Goal: Task Accomplishment & Management: Manage account settings

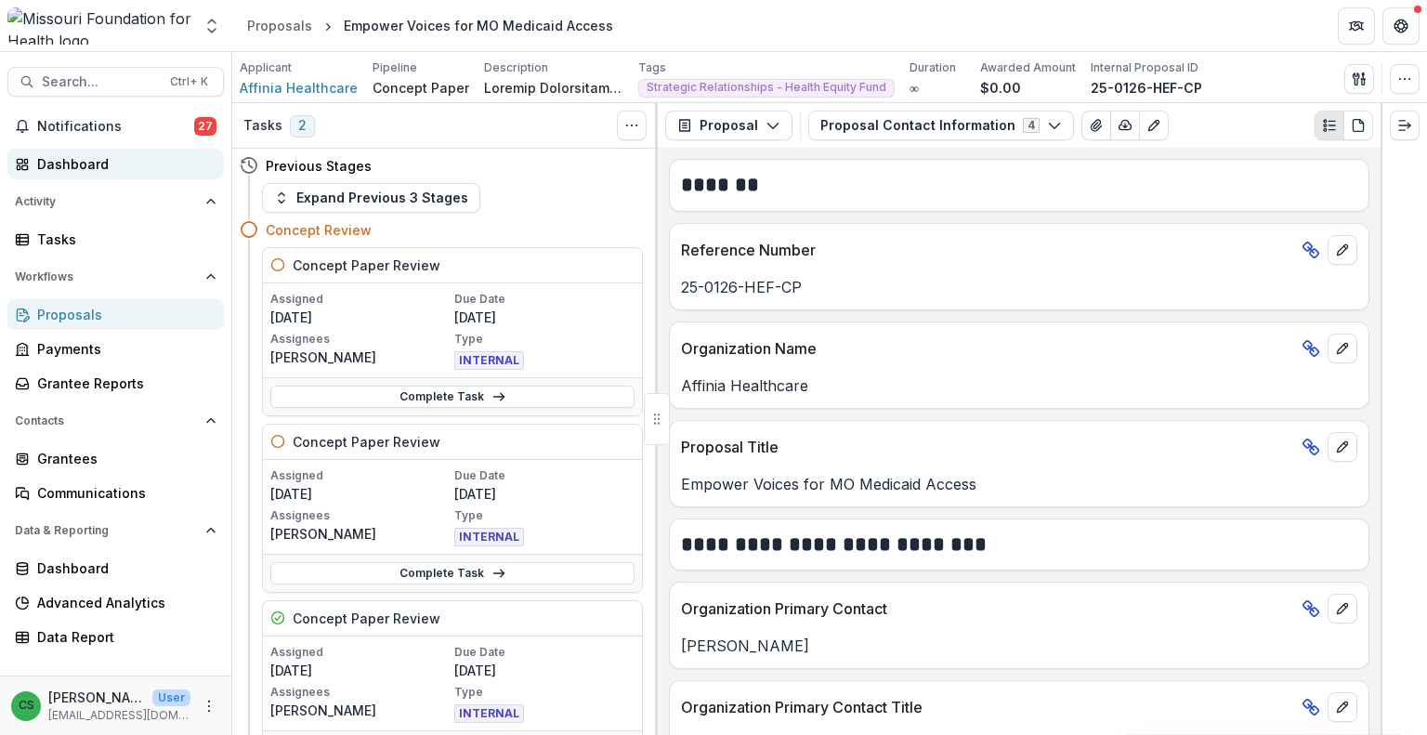
click at [94, 159] on div "Dashboard" at bounding box center [123, 164] width 172 height 20
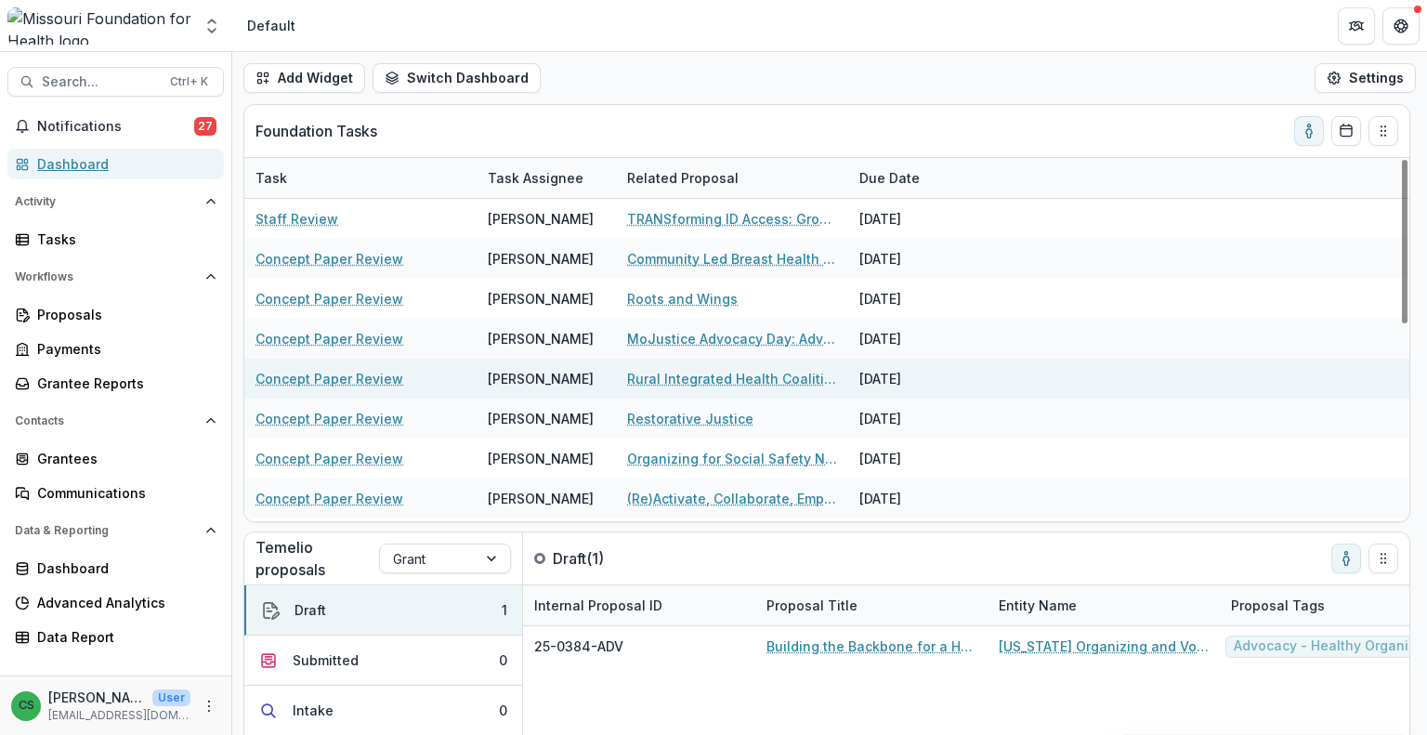
scroll to position [93, 0]
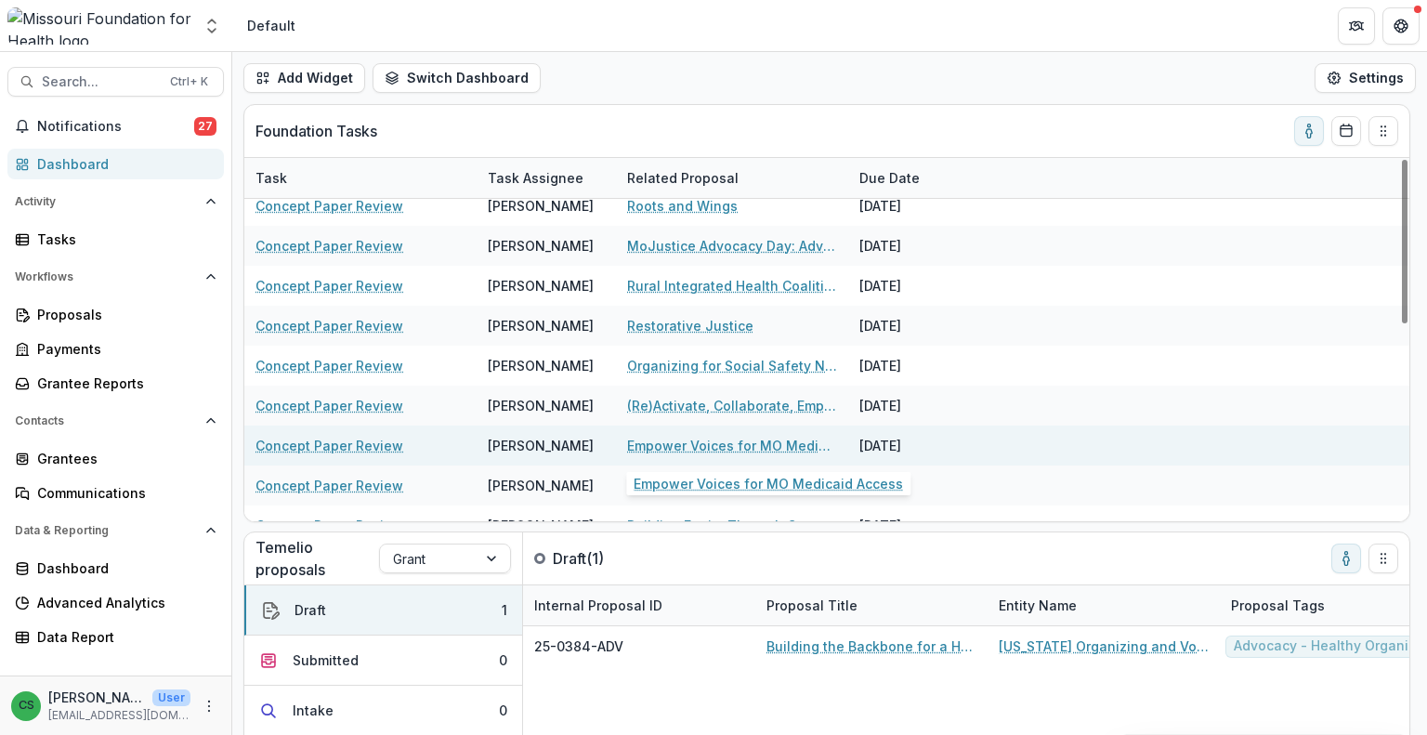
click at [713, 441] on link "Empower Voices for MO Medicaid Access" at bounding box center [732, 446] width 210 height 20
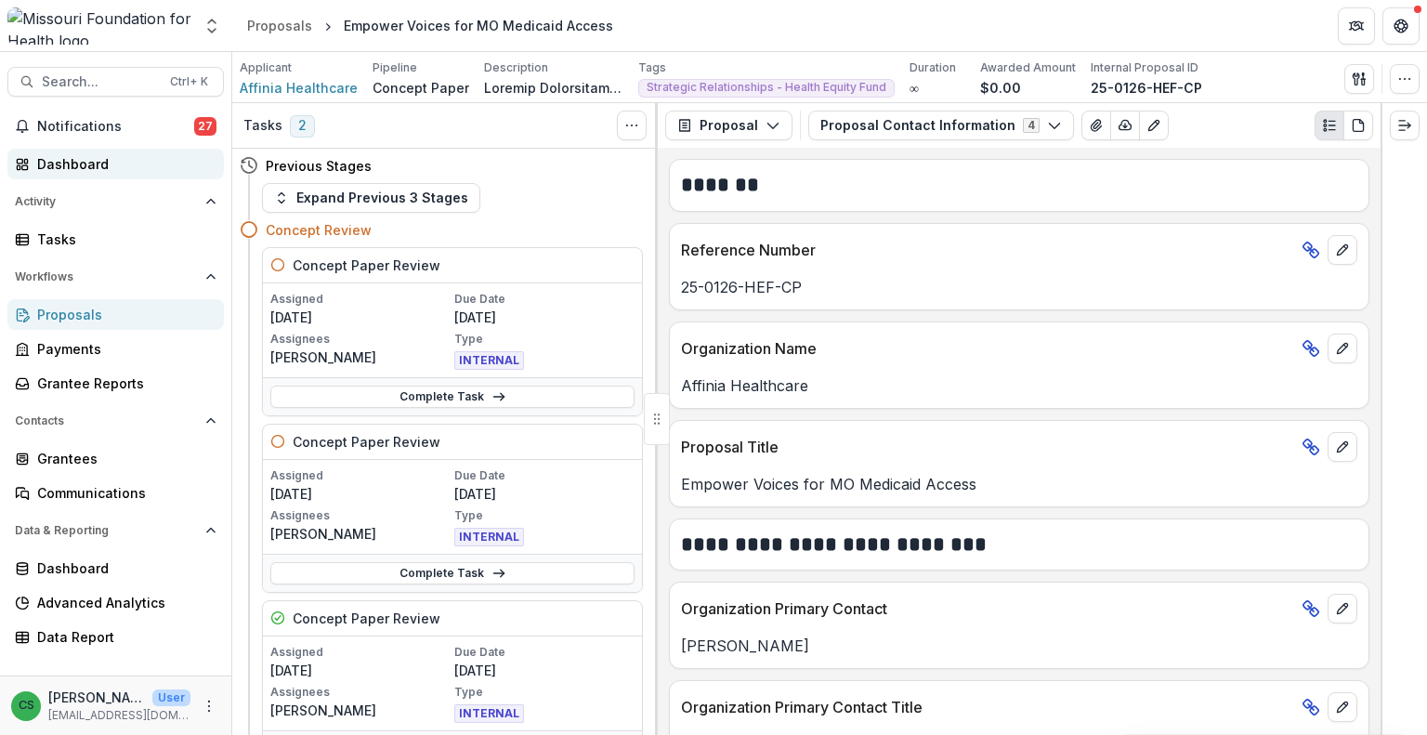
click at [75, 171] on div "Dashboard" at bounding box center [123, 164] width 172 height 20
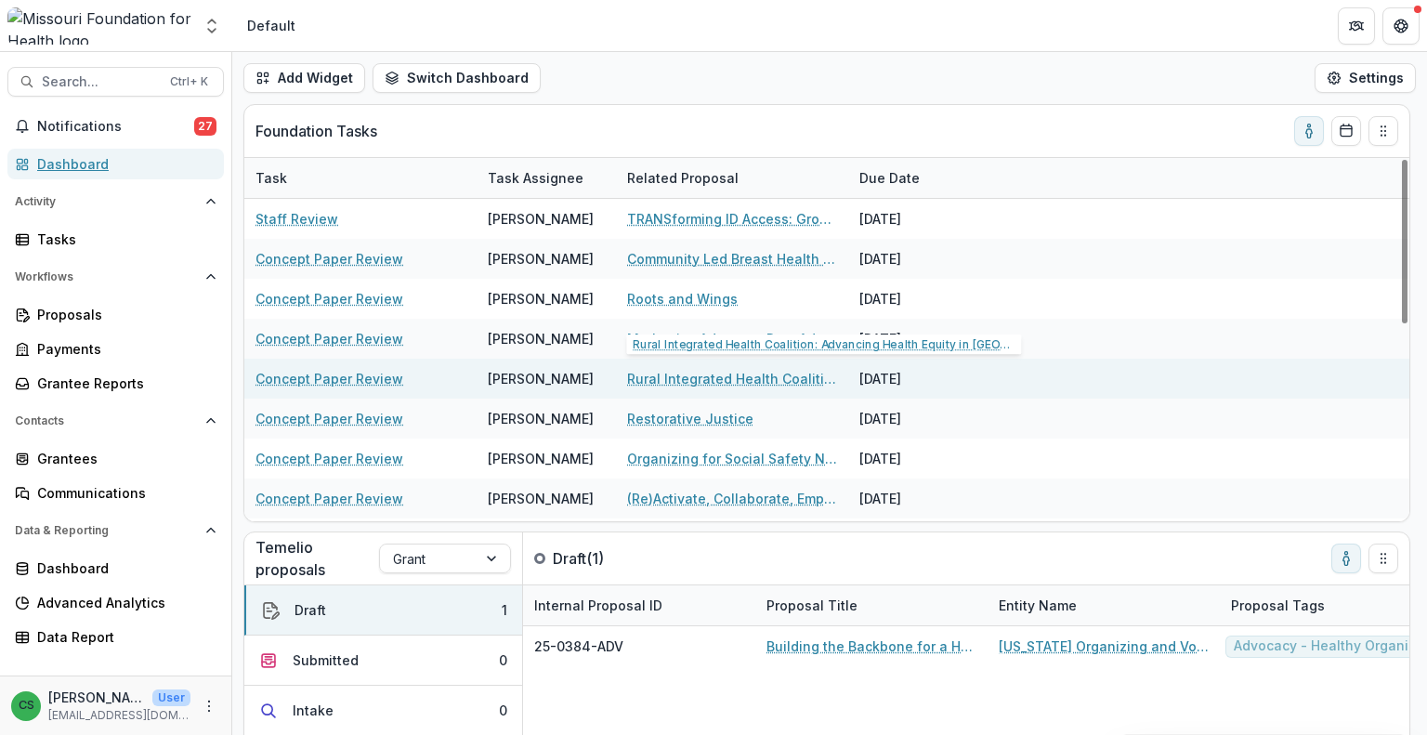
scroll to position [93, 0]
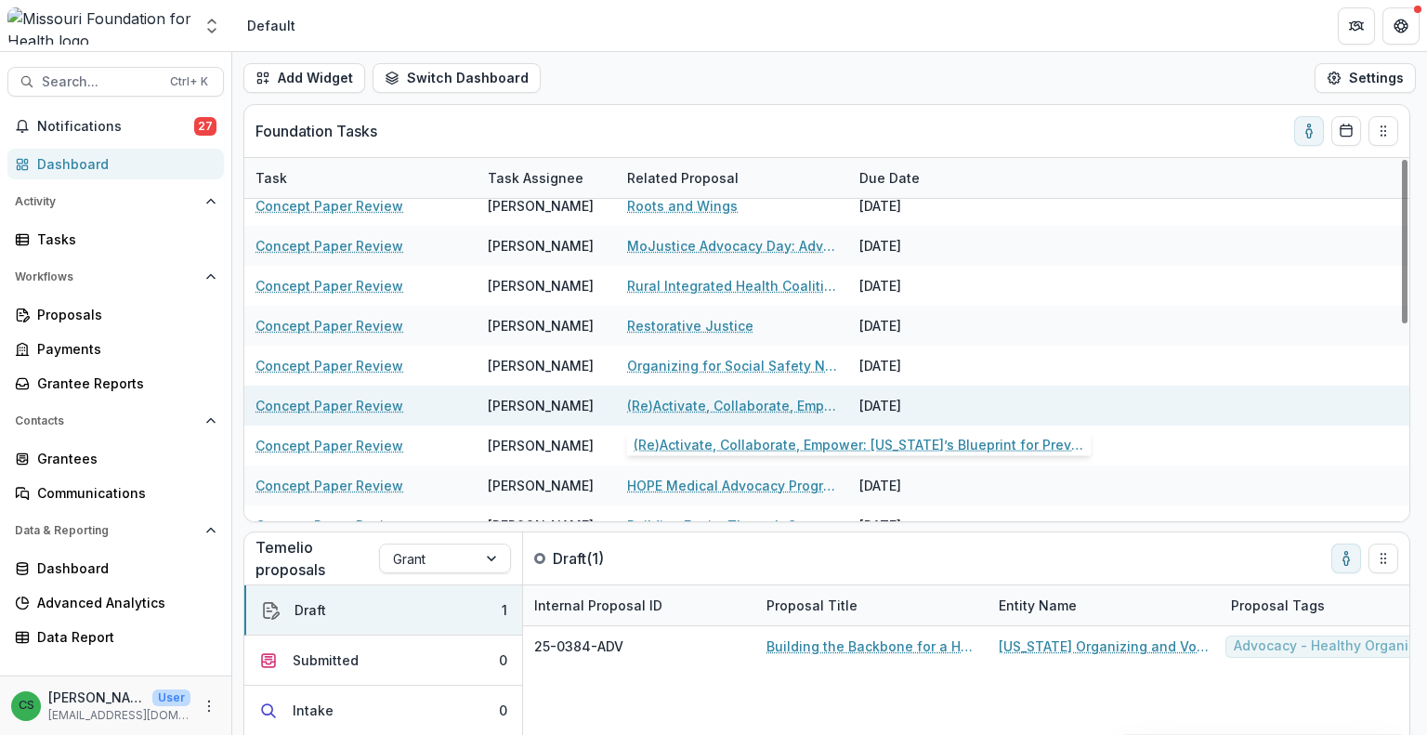
click at [680, 404] on link "(Re)Activate, Collaborate, Empower: [US_STATE]’s Blueprint for Preventing [MEDI…" at bounding box center [732, 406] width 210 height 20
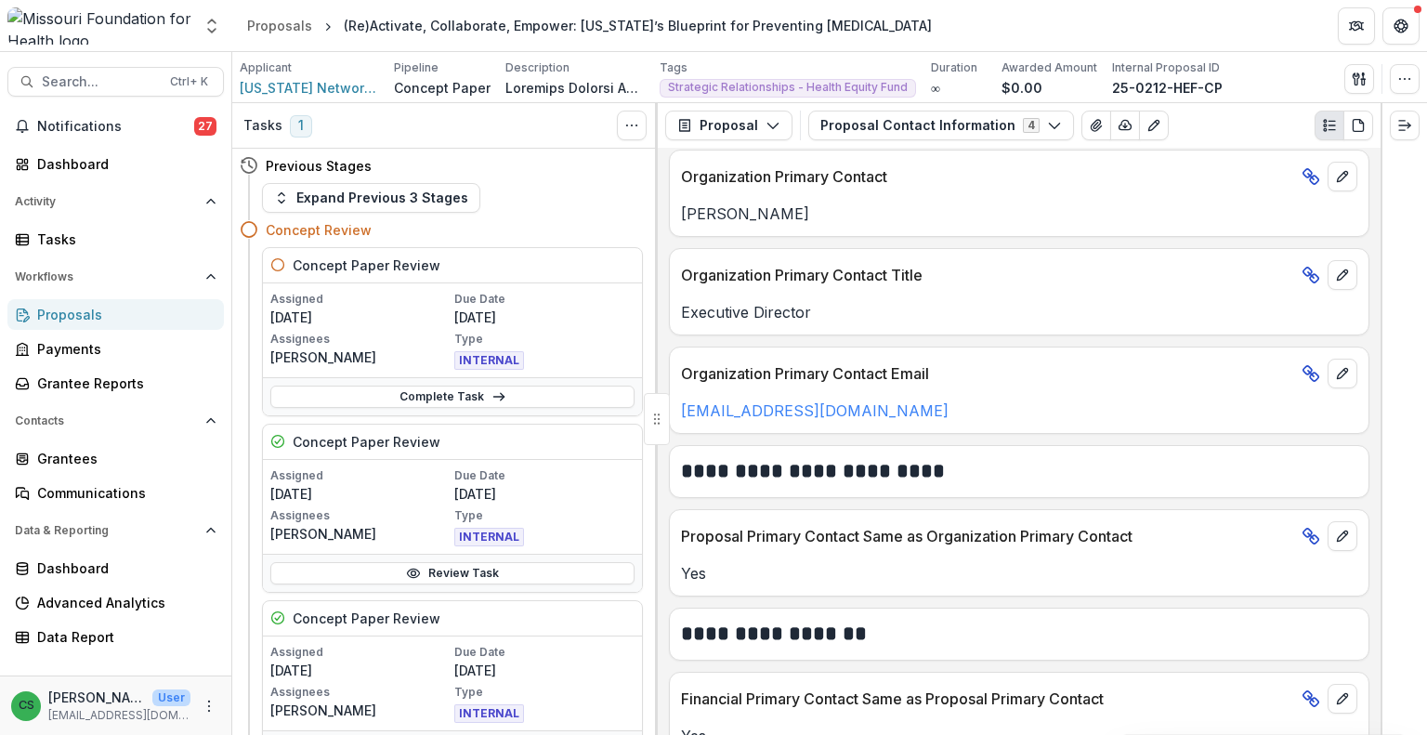
scroll to position [465, 0]
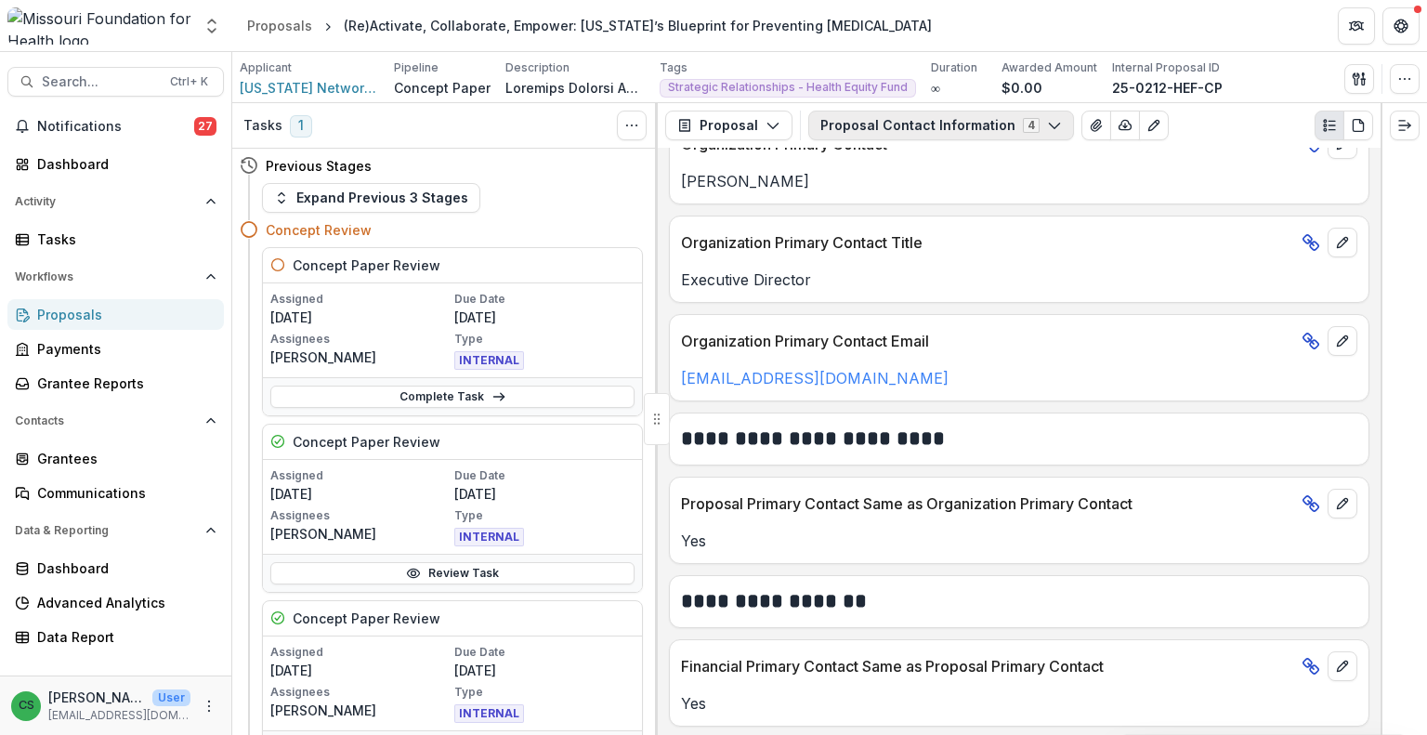
click at [952, 124] on button "Proposal Contact Information 4" at bounding box center [941, 126] width 266 height 30
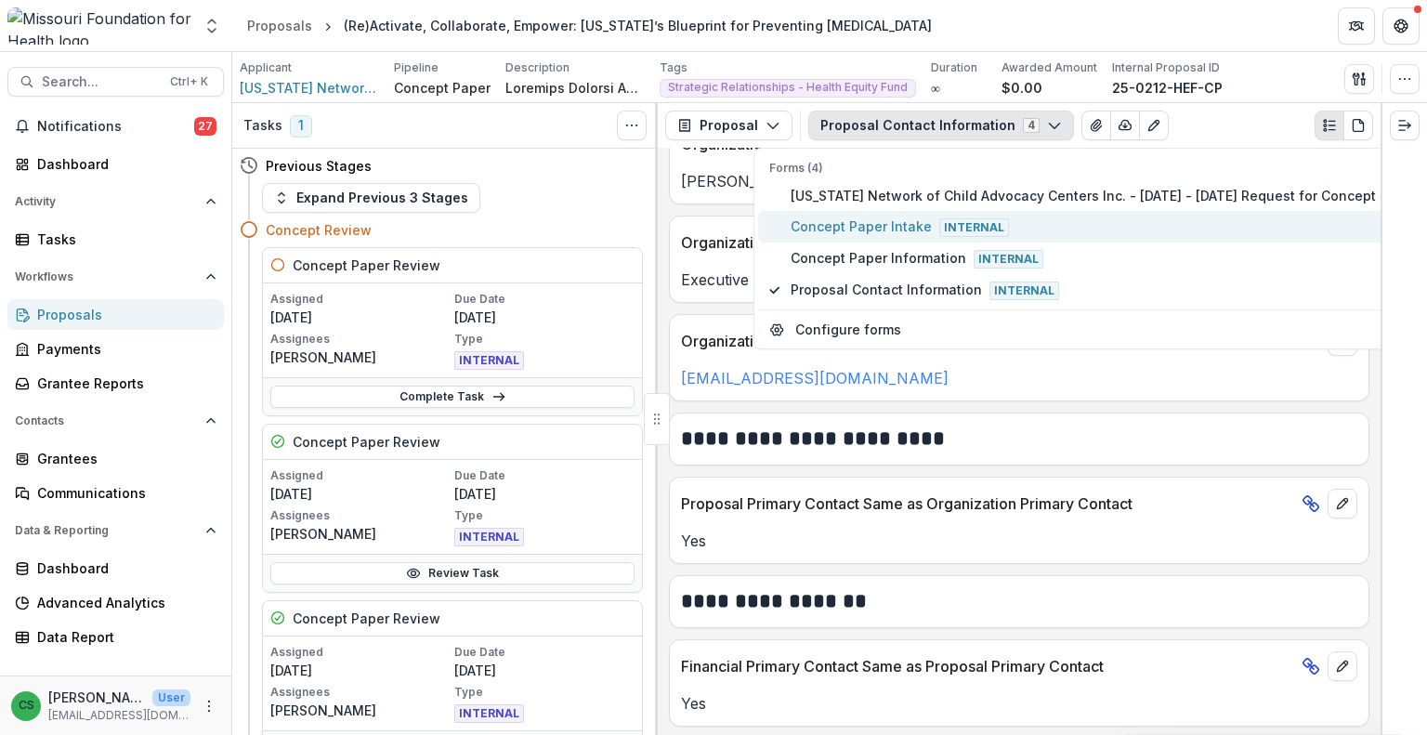
click at [914, 213] on button "Concept Paper Intake Internal" at bounding box center [1097, 227] width 678 height 32
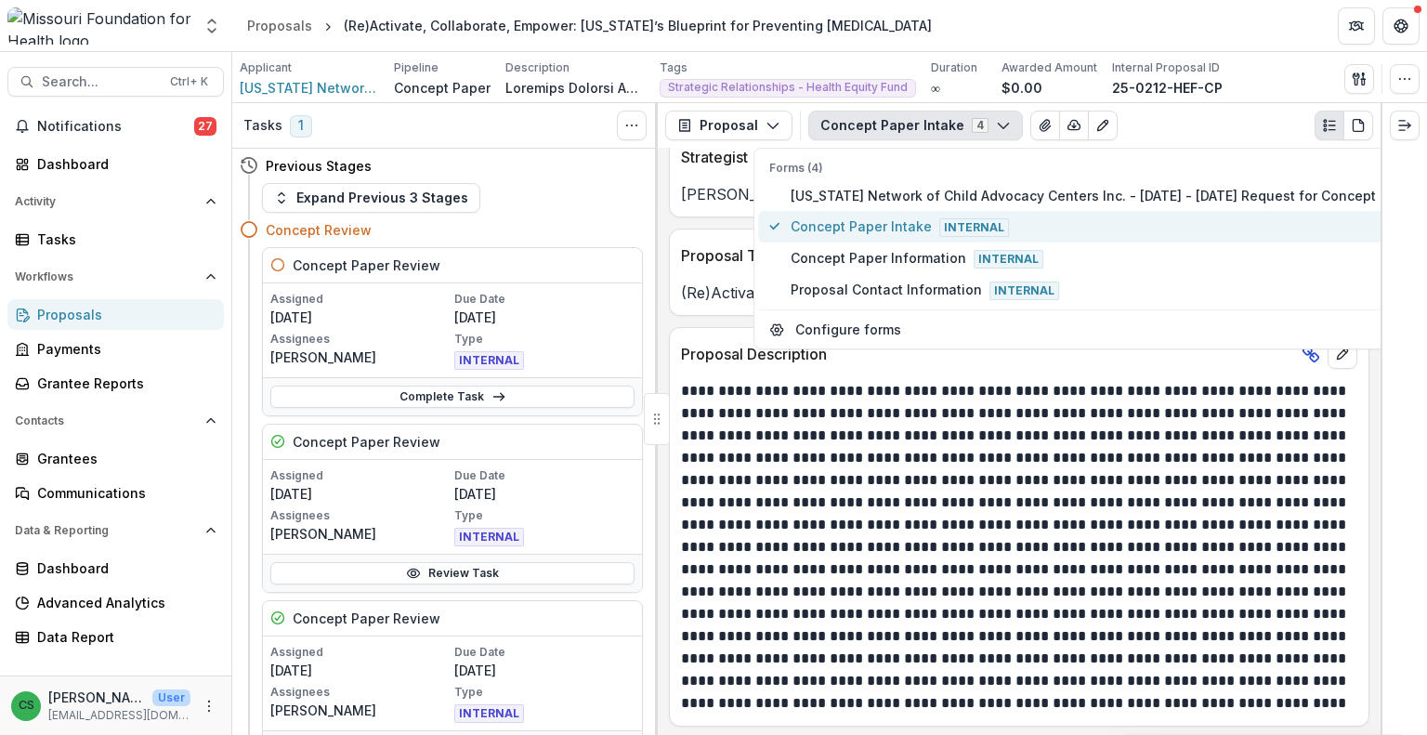
scroll to position [493, 0]
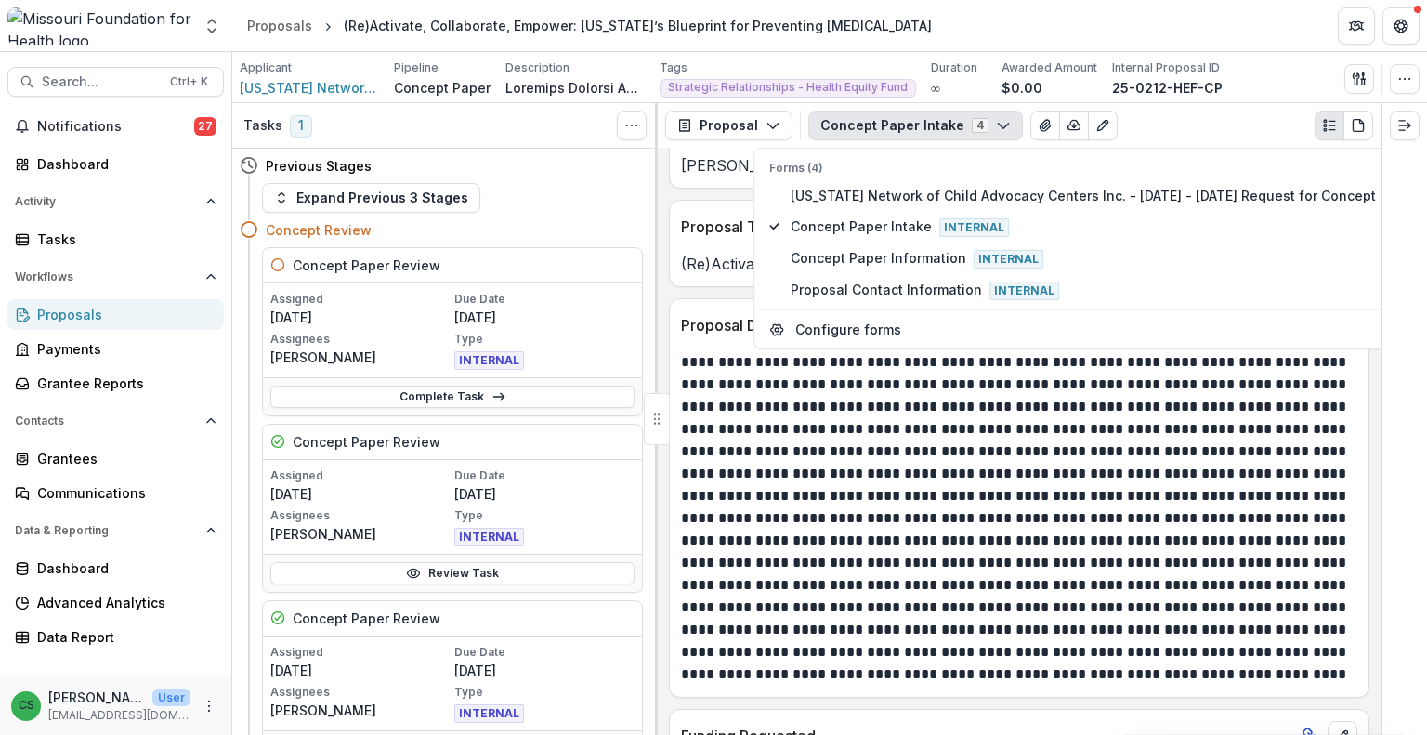
click at [1074, 540] on p at bounding box center [1017, 518] width 672 height 334
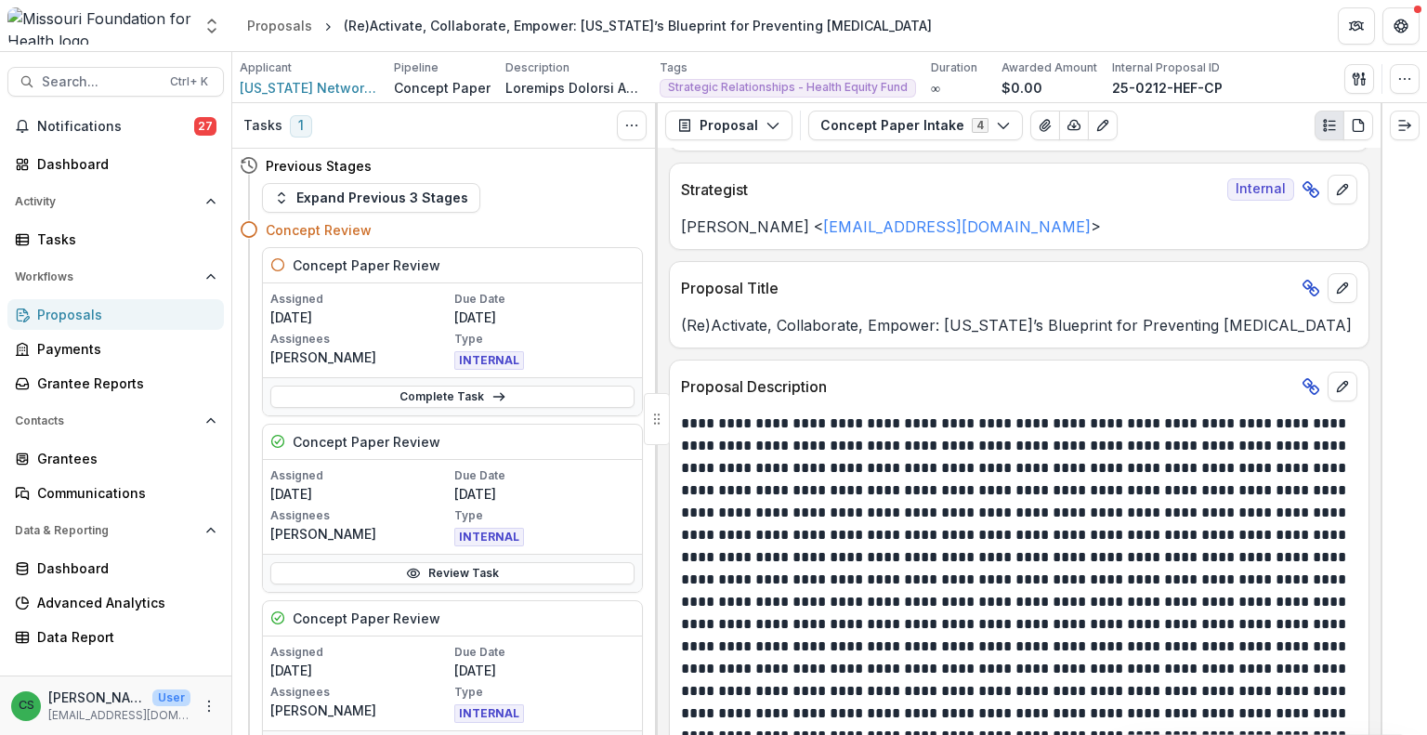
scroll to position [465, 0]
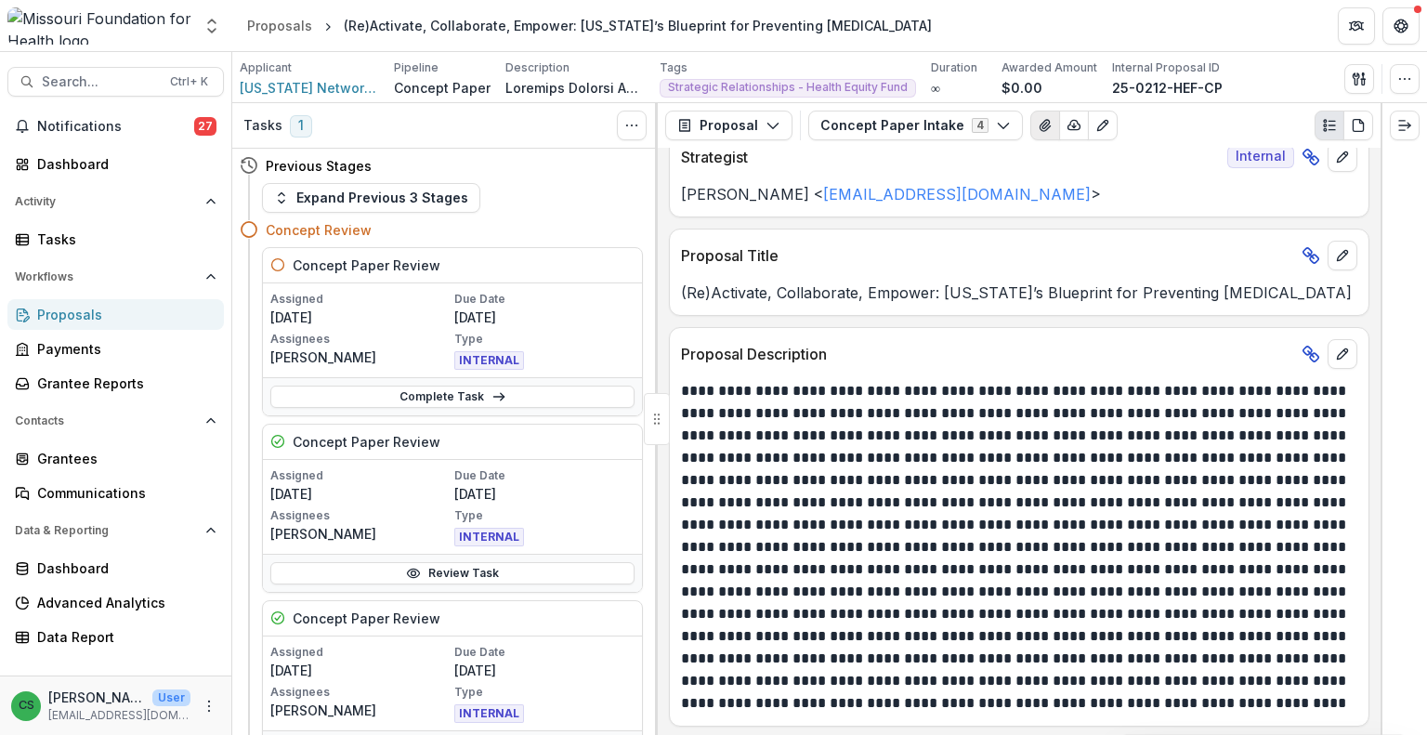
click at [1040, 122] on icon "View Attached Files" at bounding box center [1045, 125] width 10 height 11
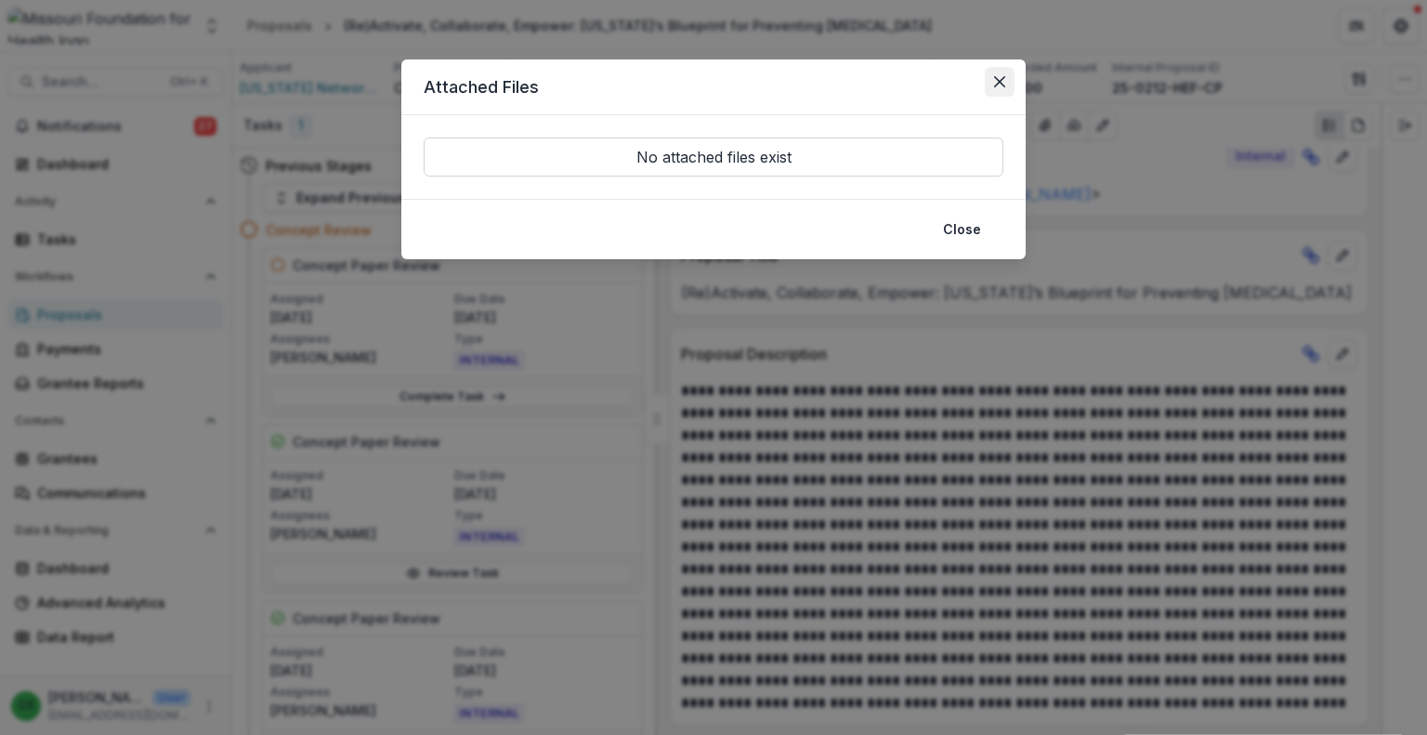
click at [999, 90] on button "Close" at bounding box center [1000, 82] width 30 height 30
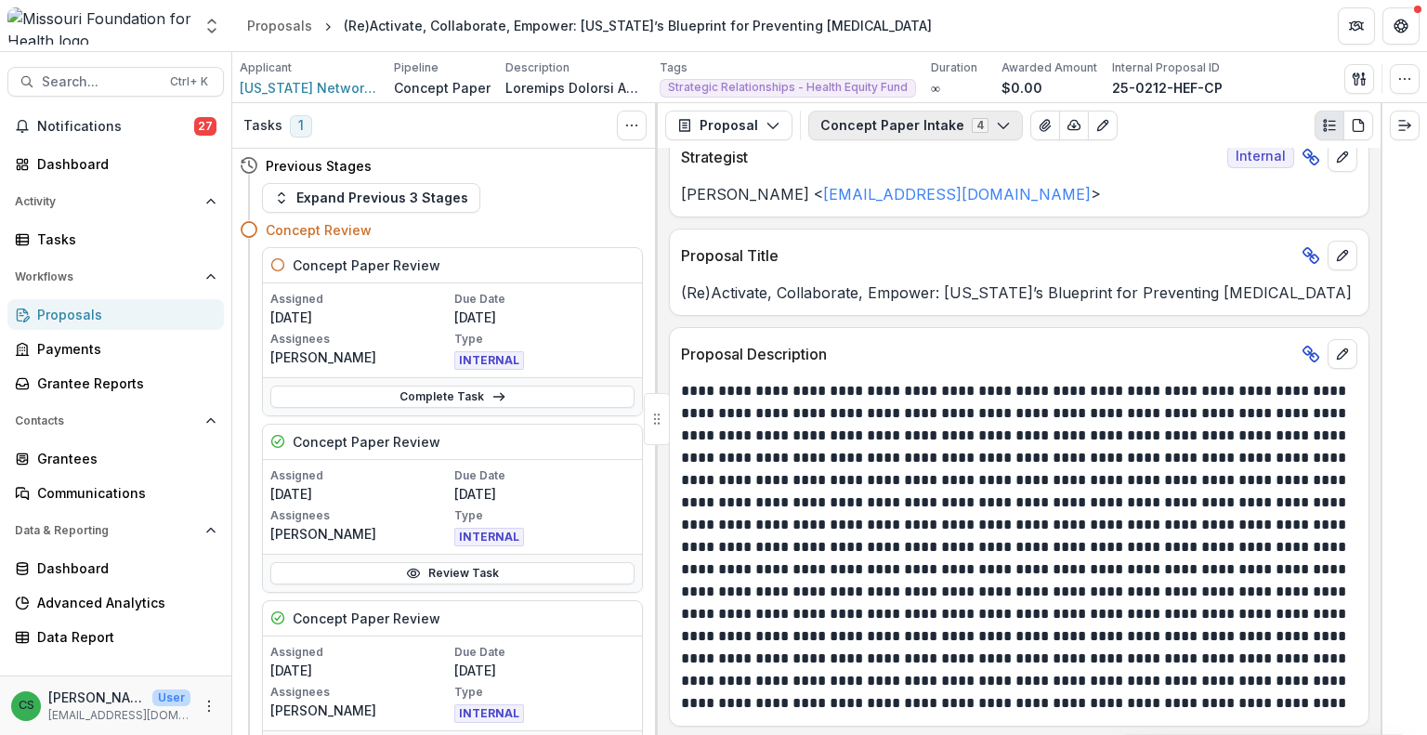
click at [907, 127] on button "Concept Paper Intake 4" at bounding box center [915, 126] width 215 height 30
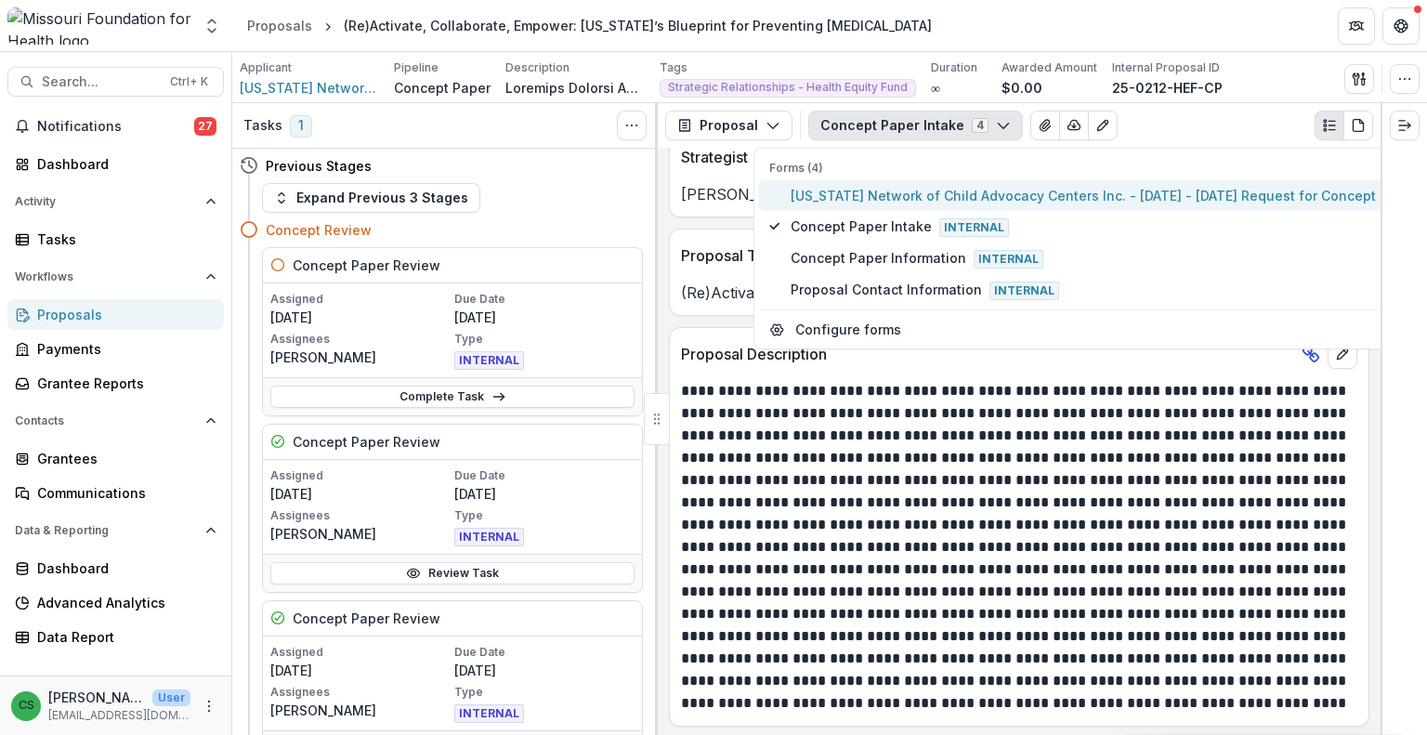
click at [881, 196] on span "[US_STATE] Network of Child Advocacy Centers Inc. - [DATE] - [DATE] Request for…" at bounding box center [1108, 196] width 635 height 20
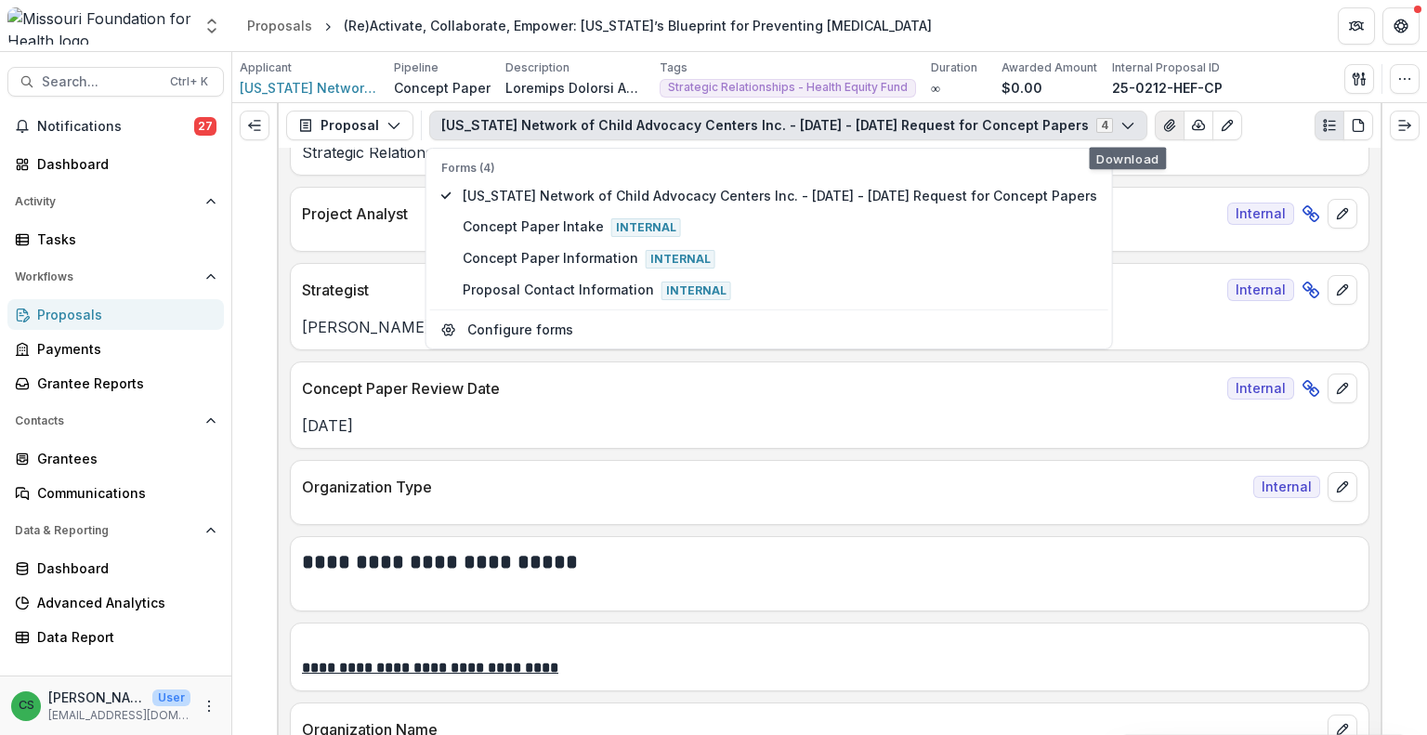
click at [1155, 130] on button "View Attached Files" at bounding box center [1170, 126] width 30 height 30
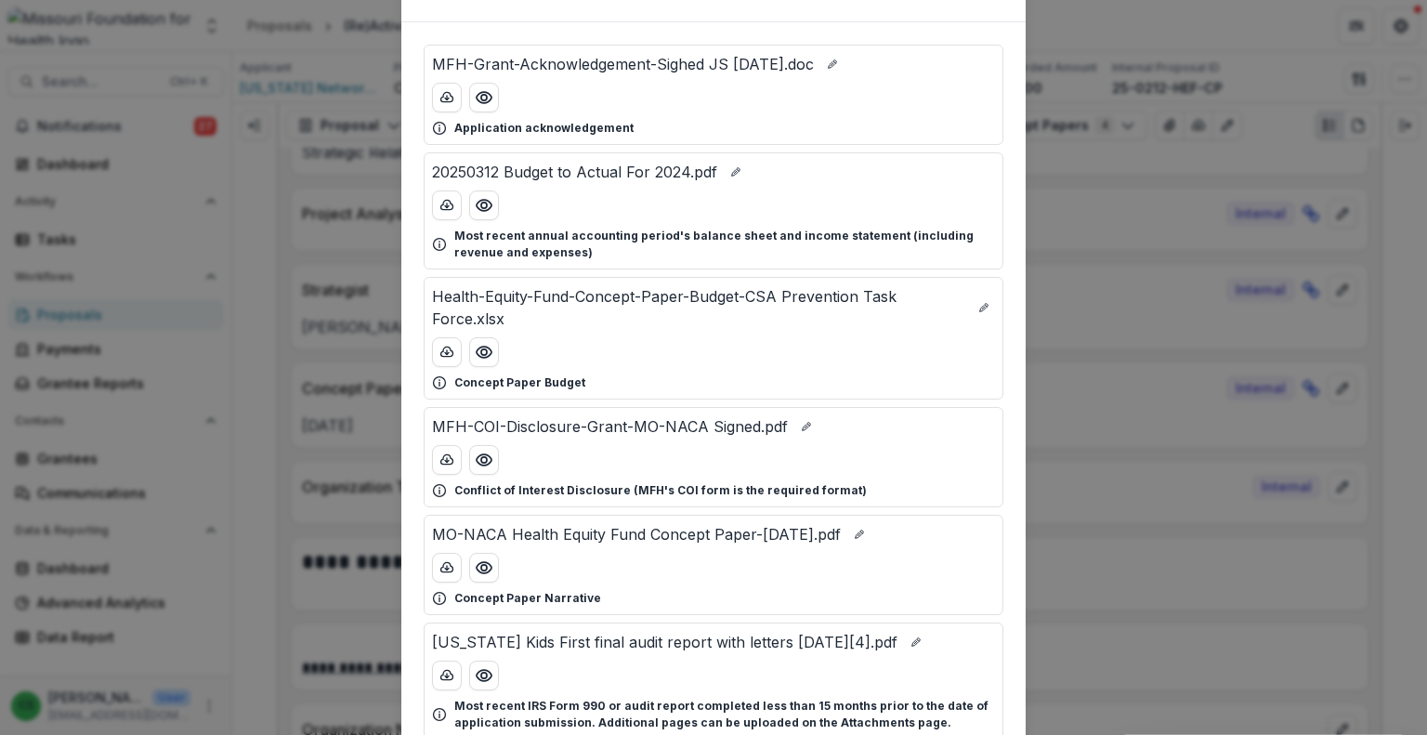
scroll to position [186, 0]
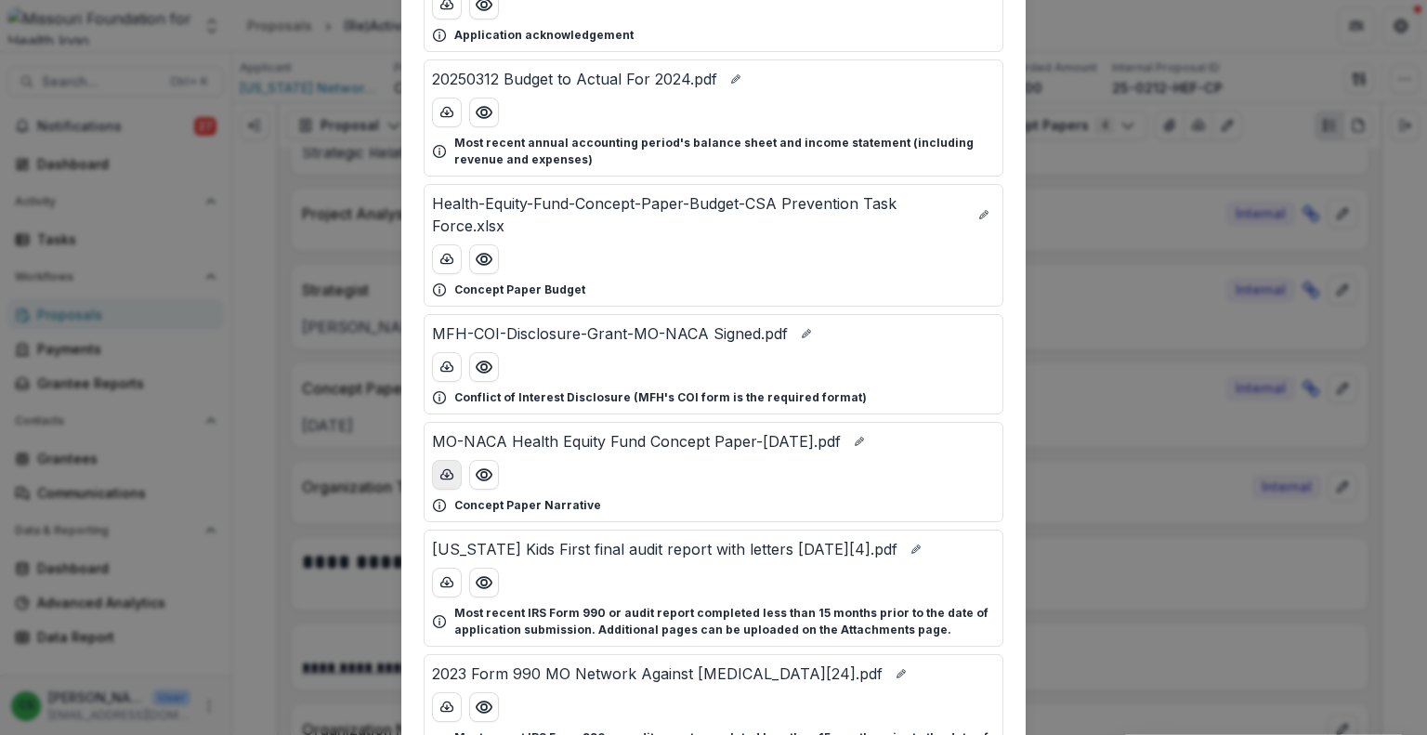
click at [443, 484] on button "download-button" at bounding box center [447, 475] width 30 height 30
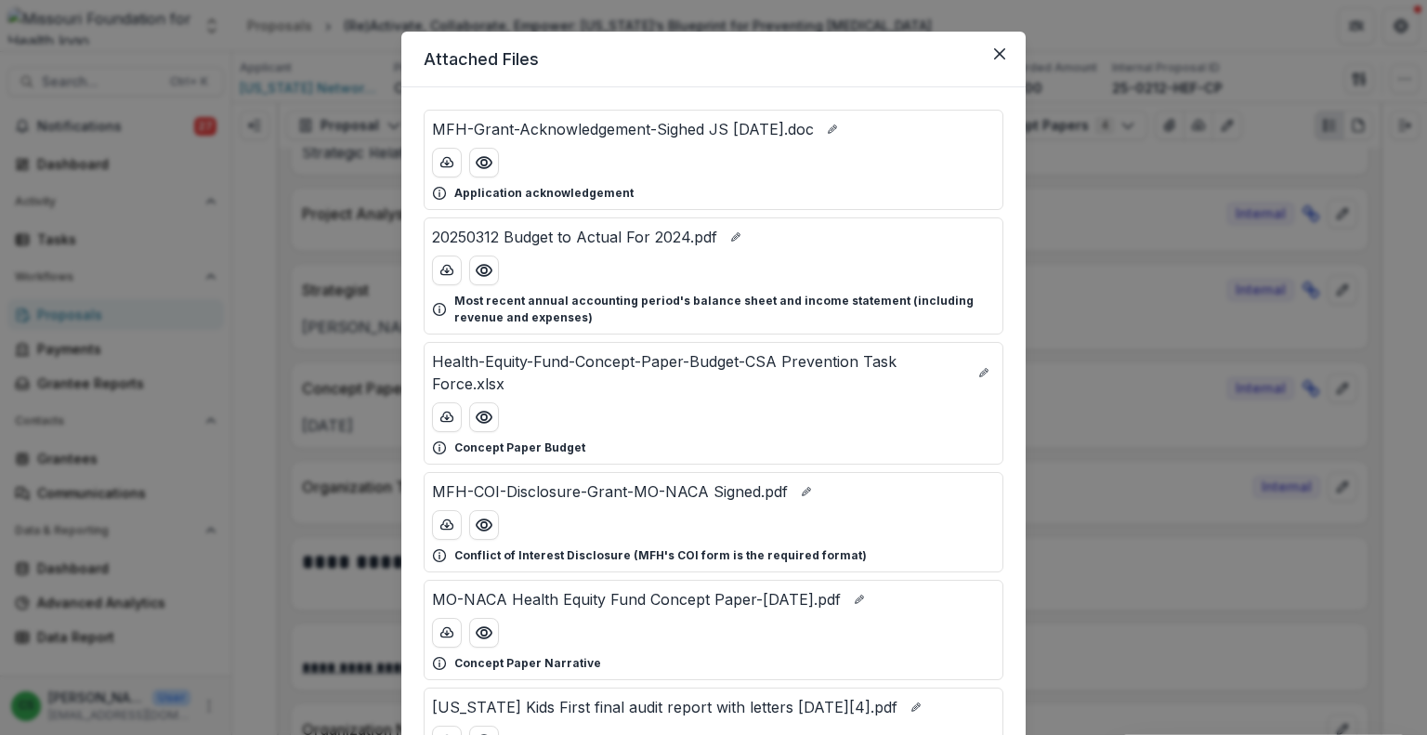
scroll to position [0, 0]
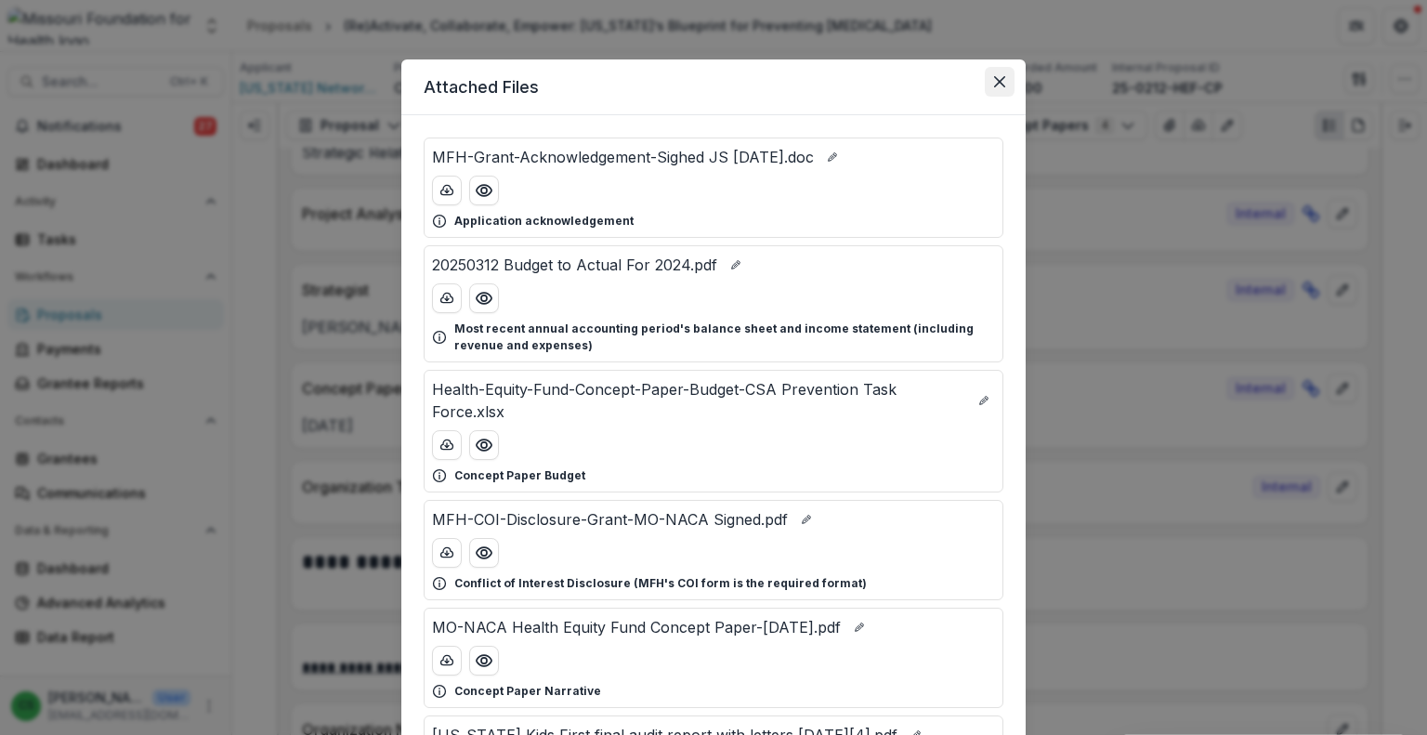
click at [999, 81] on icon "Close" at bounding box center [999, 81] width 11 height 11
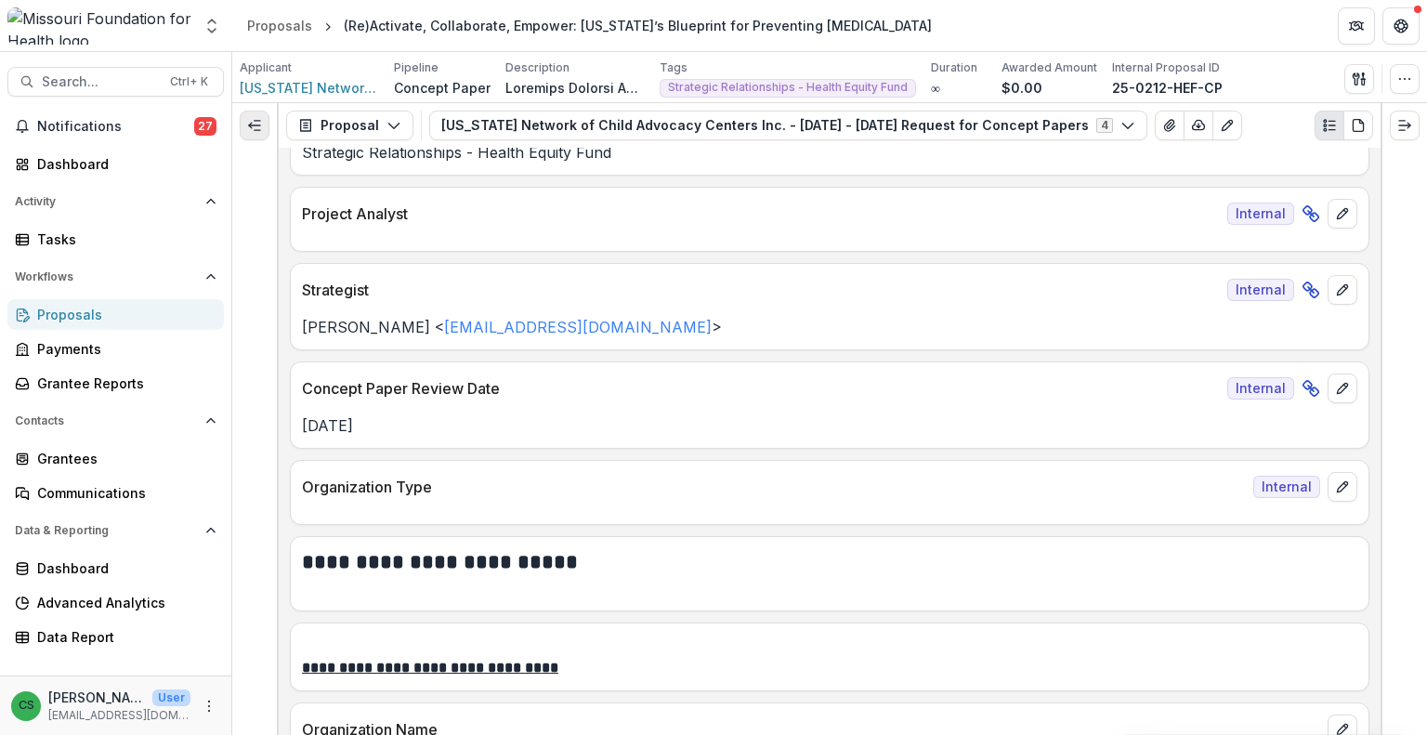
click at [256, 127] on icon "Expand left" at bounding box center [254, 125] width 15 height 15
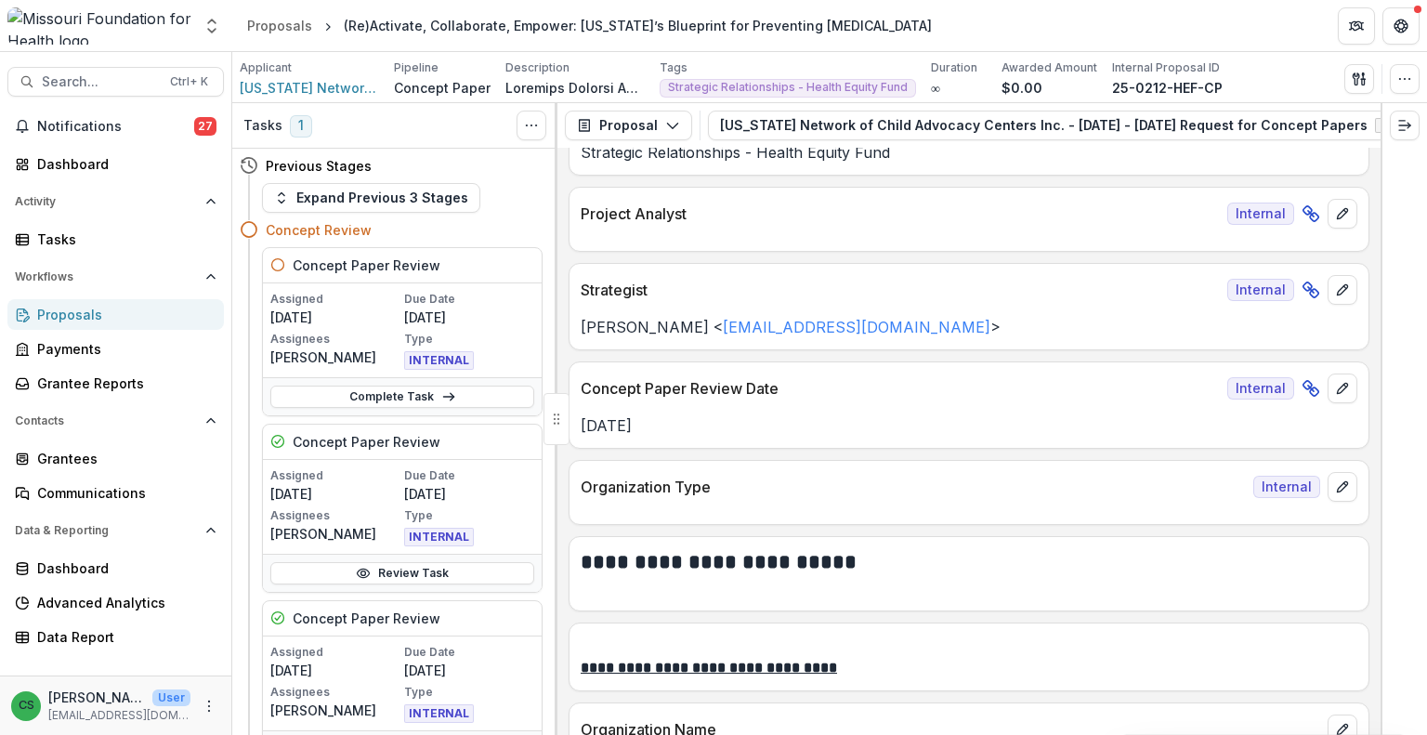
scroll to position [93, 0]
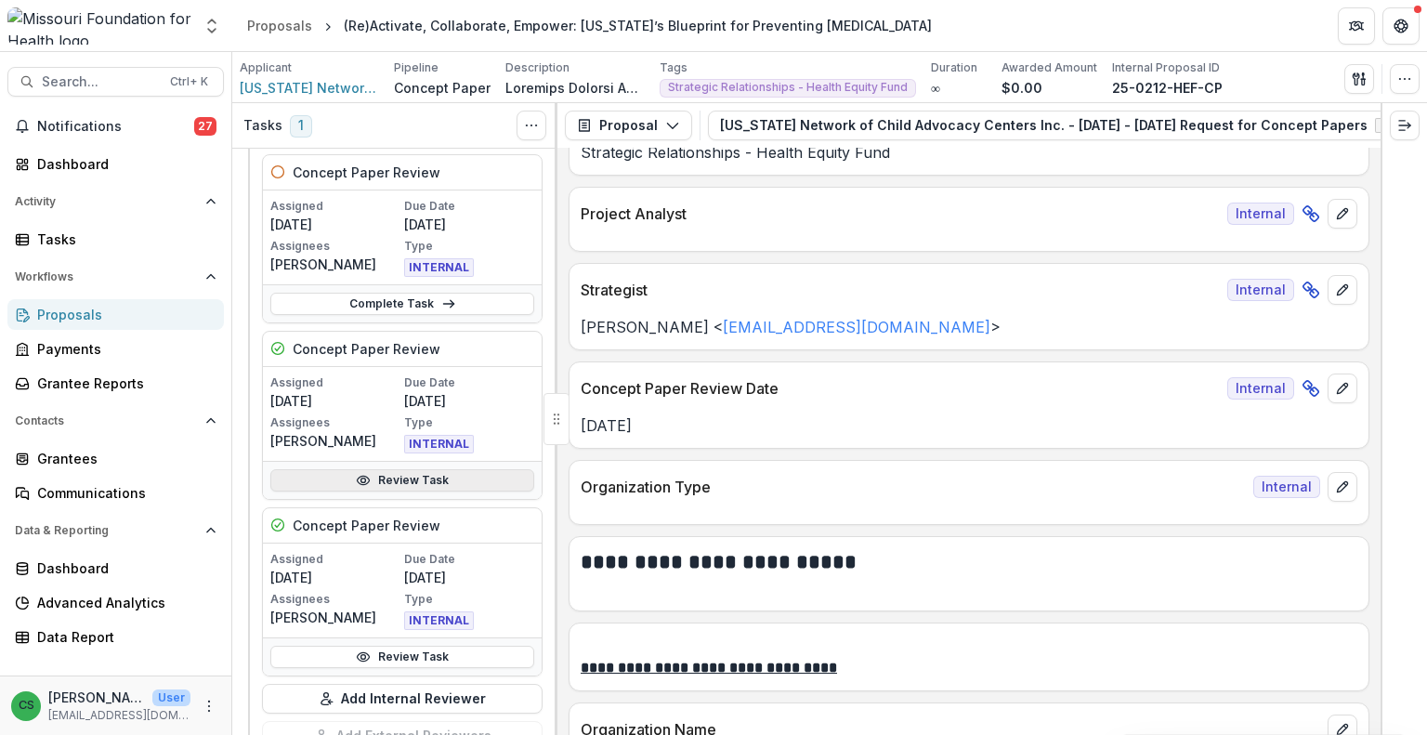
click at [460, 484] on link "Review Task" at bounding box center [402, 480] width 264 height 22
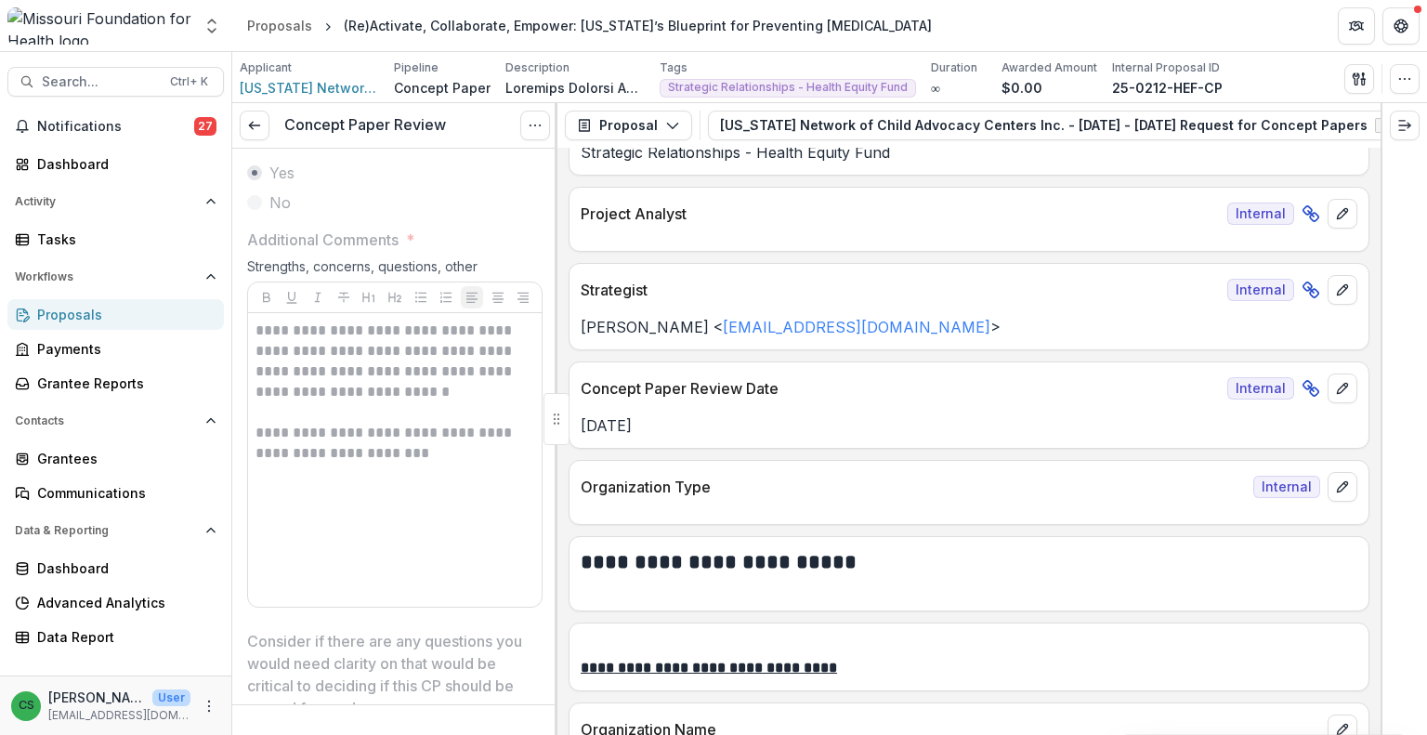
scroll to position [3902, 0]
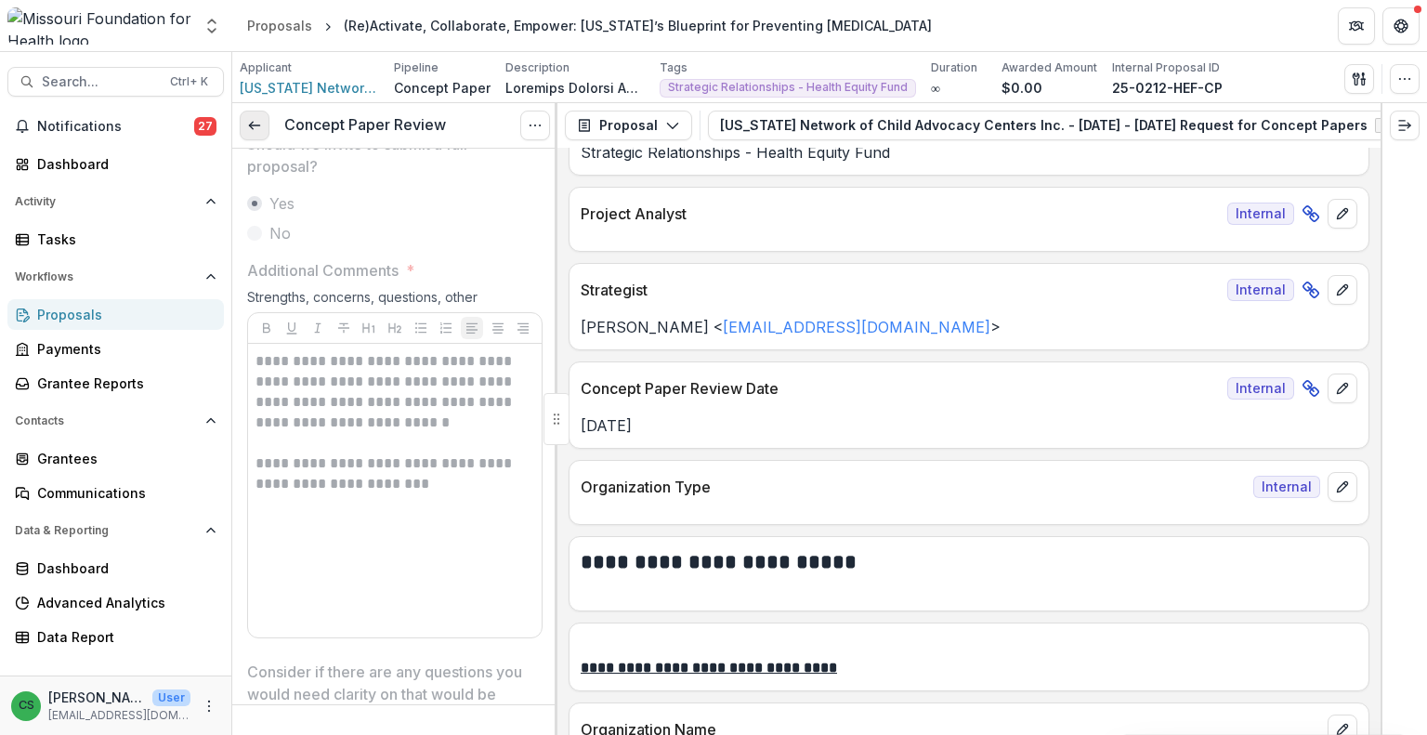
click at [250, 132] on icon at bounding box center [254, 125] width 15 height 15
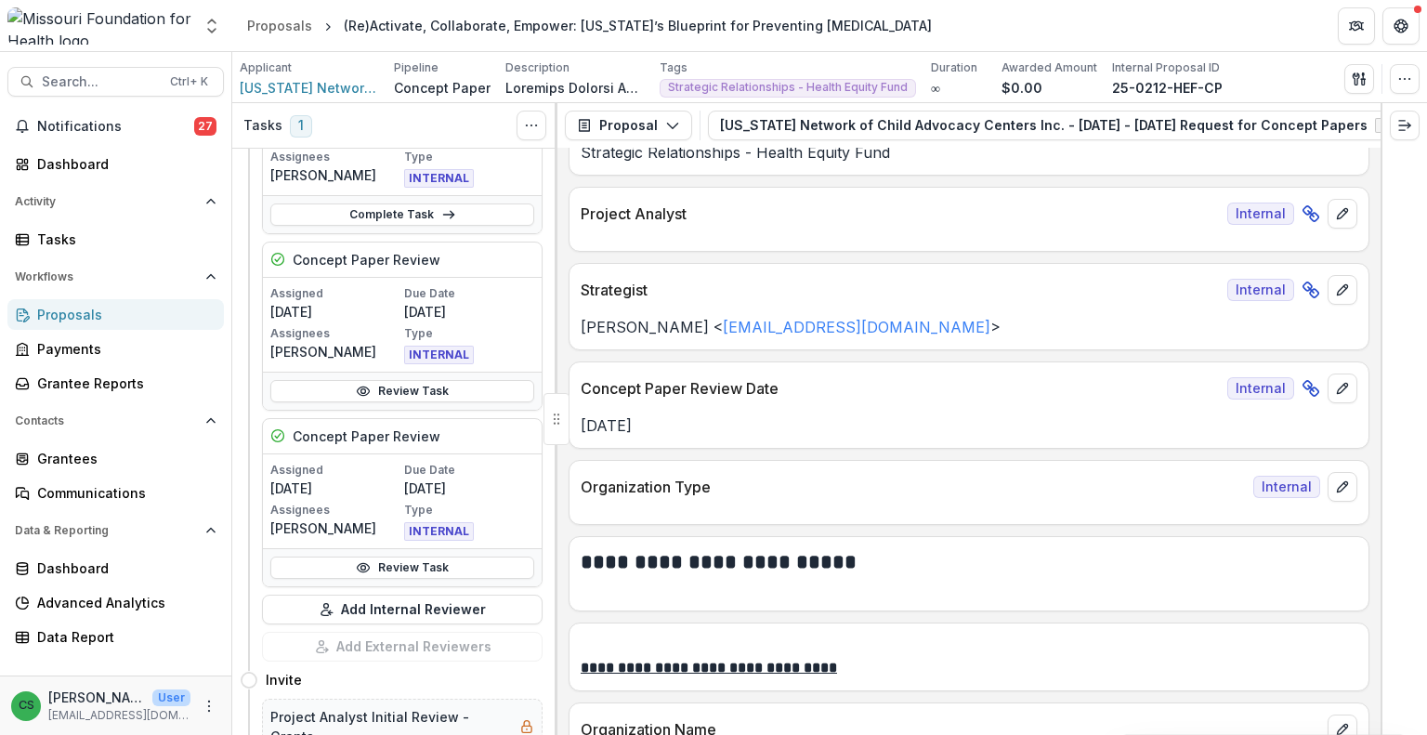
scroll to position [186, 0]
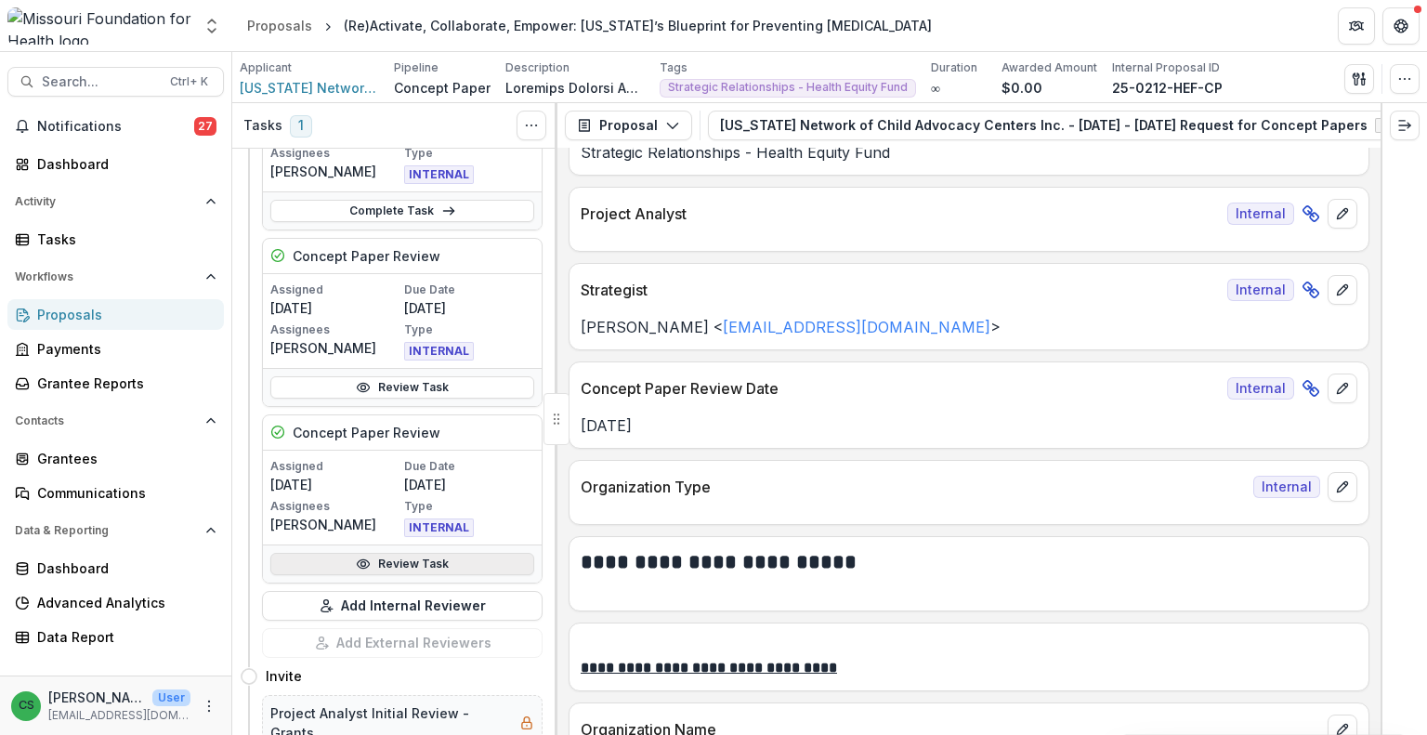
click at [399, 555] on link "Review Task" at bounding box center [402, 564] width 264 height 22
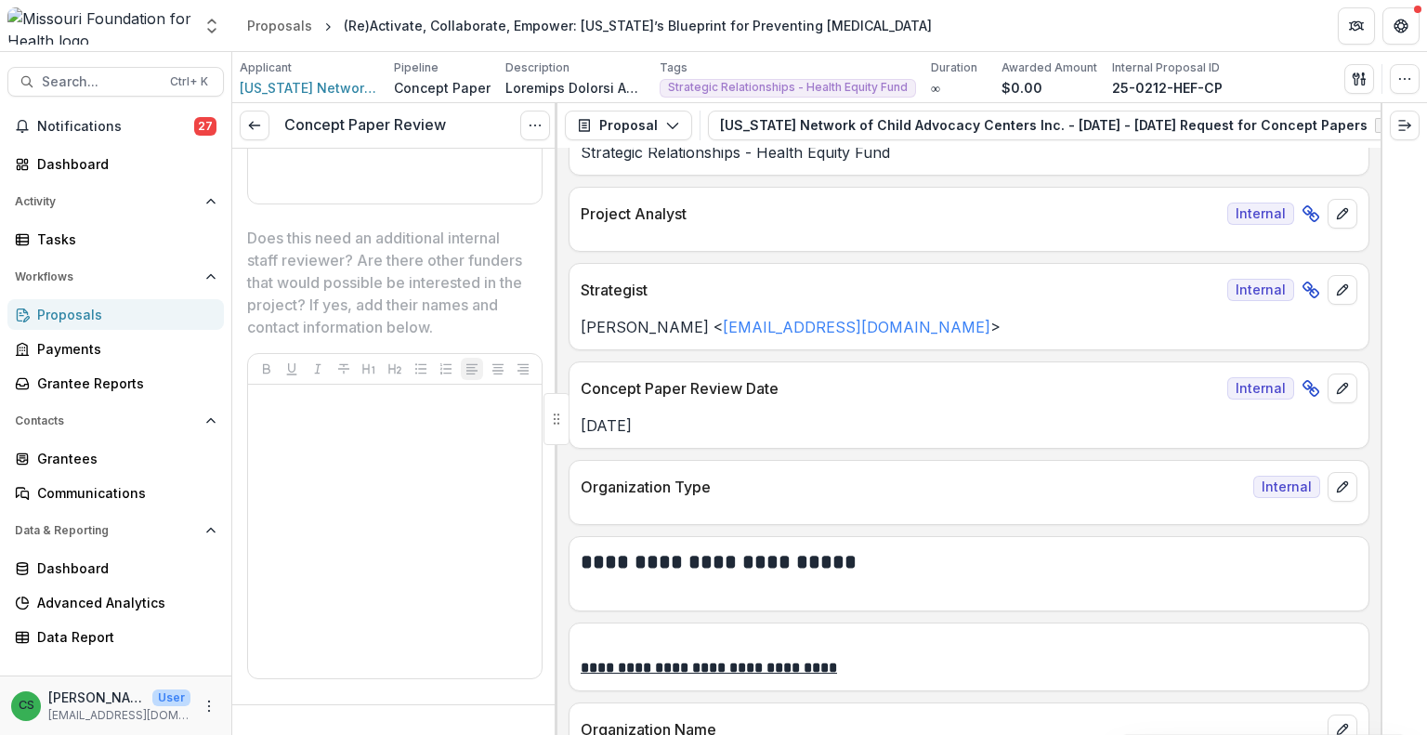
scroll to position [4950, 0]
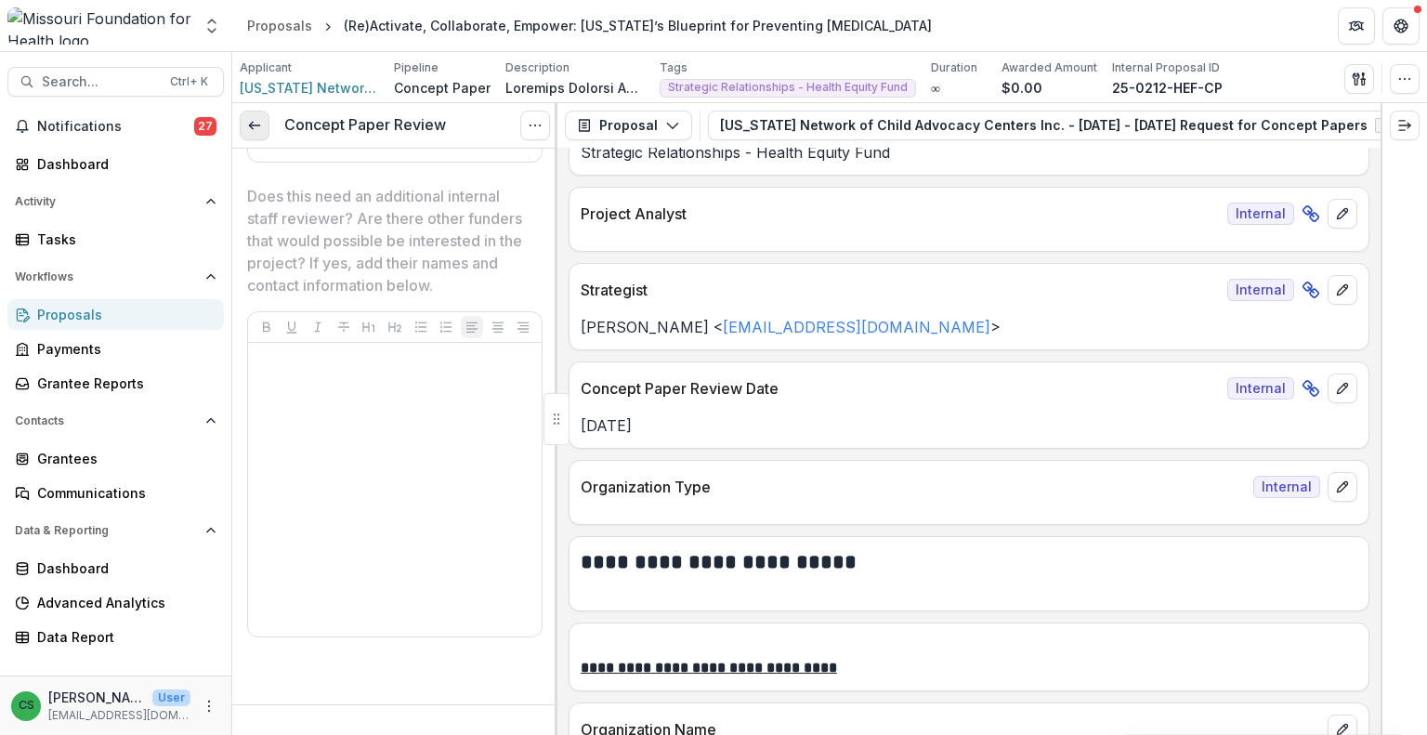
click at [259, 126] on icon at bounding box center [254, 125] width 15 height 15
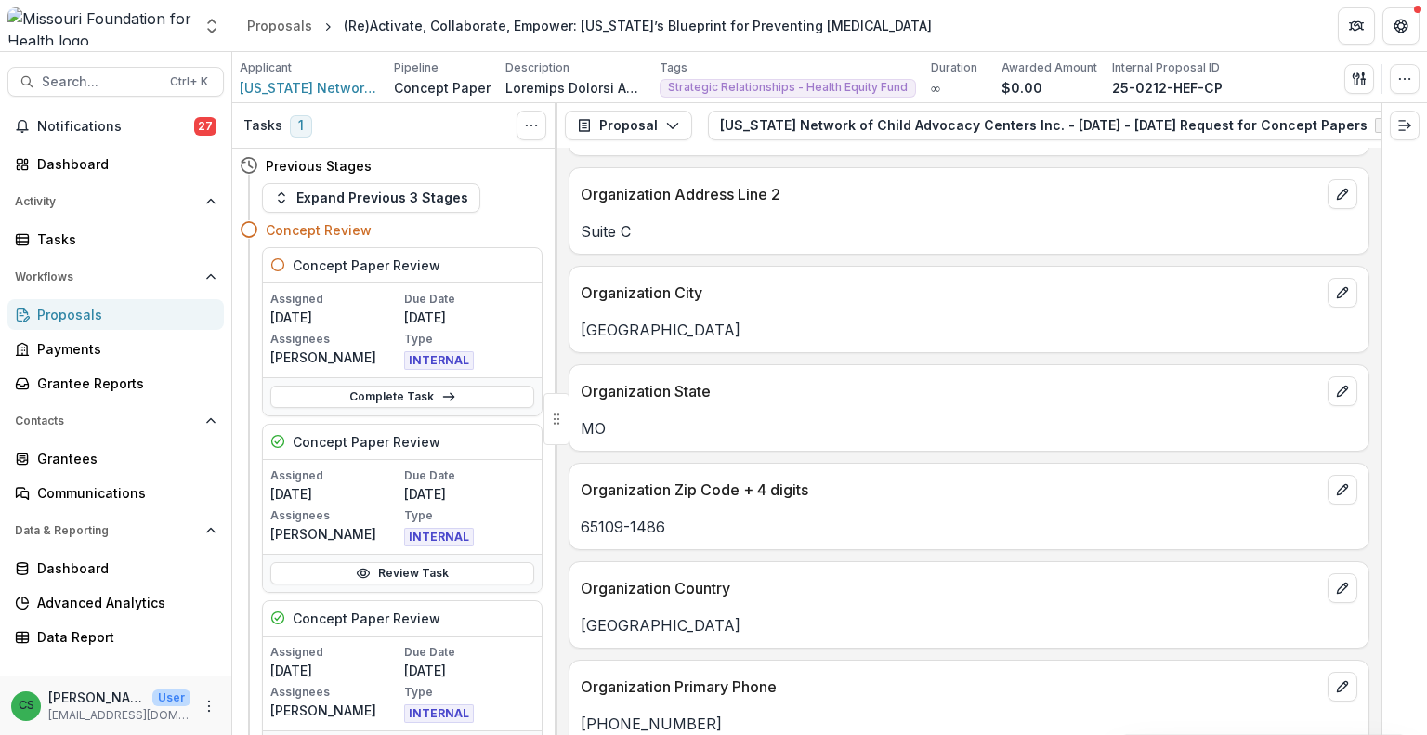
scroll to position [372, 0]
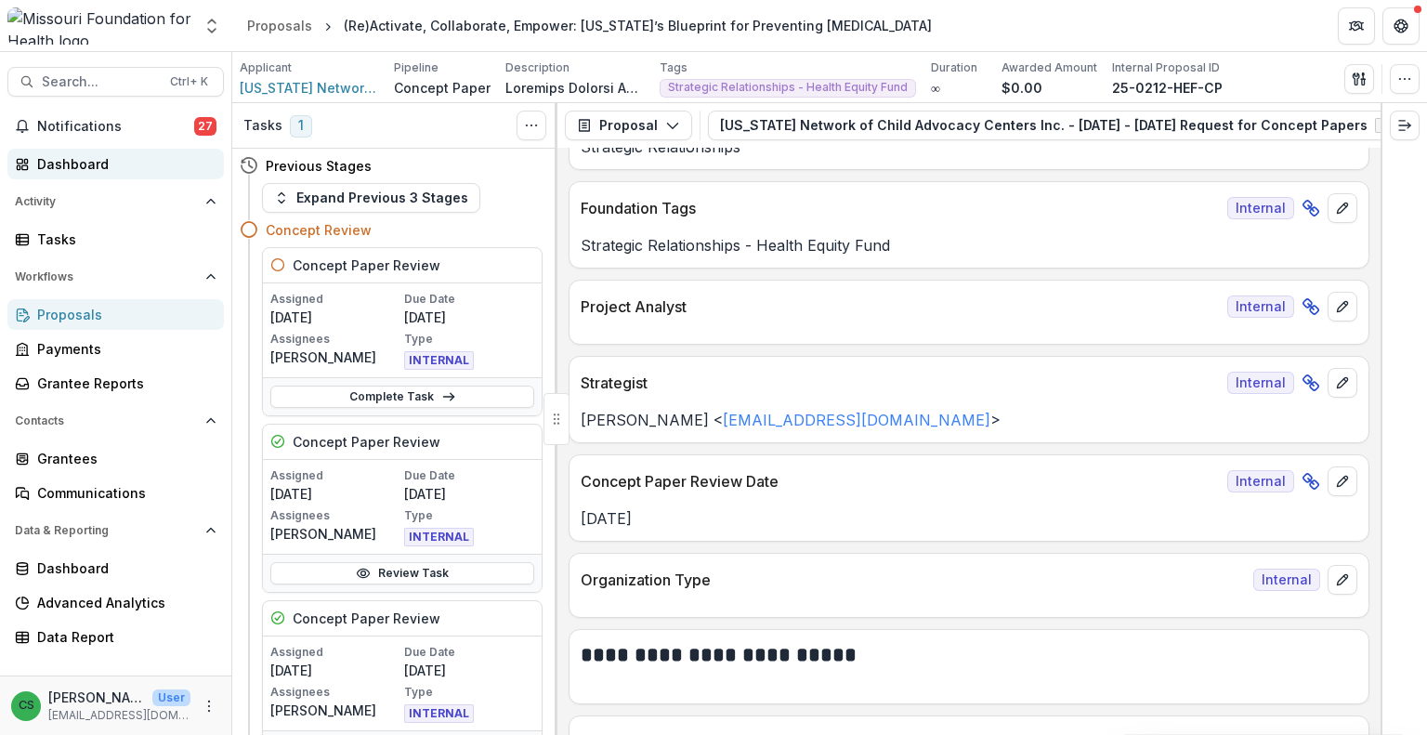
click at [79, 155] on div "Dashboard" at bounding box center [123, 164] width 172 height 20
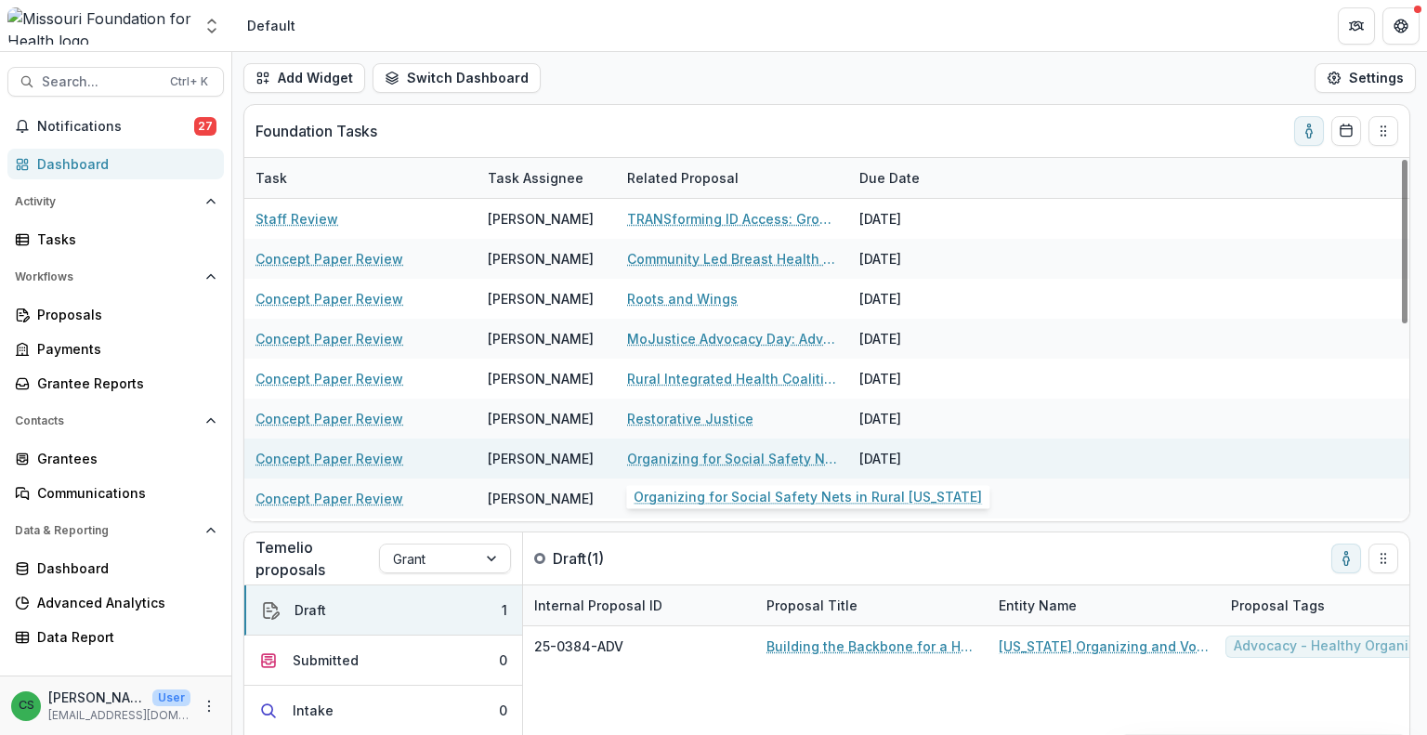
click at [732, 453] on link "Organizing for Social Safety Nets in Rural [US_STATE]" at bounding box center [732, 459] width 210 height 20
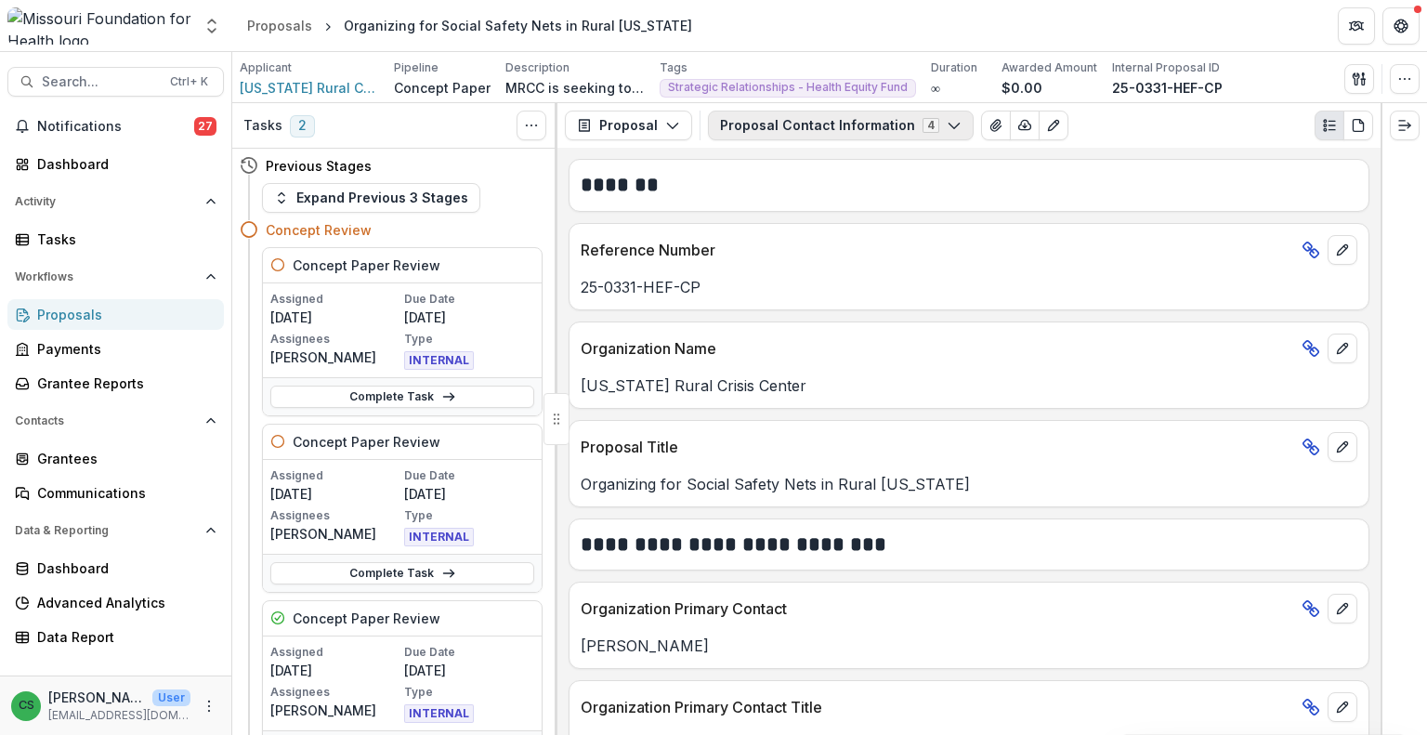
click at [794, 121] on button "Proposal Contact Information 4" at bounding box center [841, 126] width 266 height 30
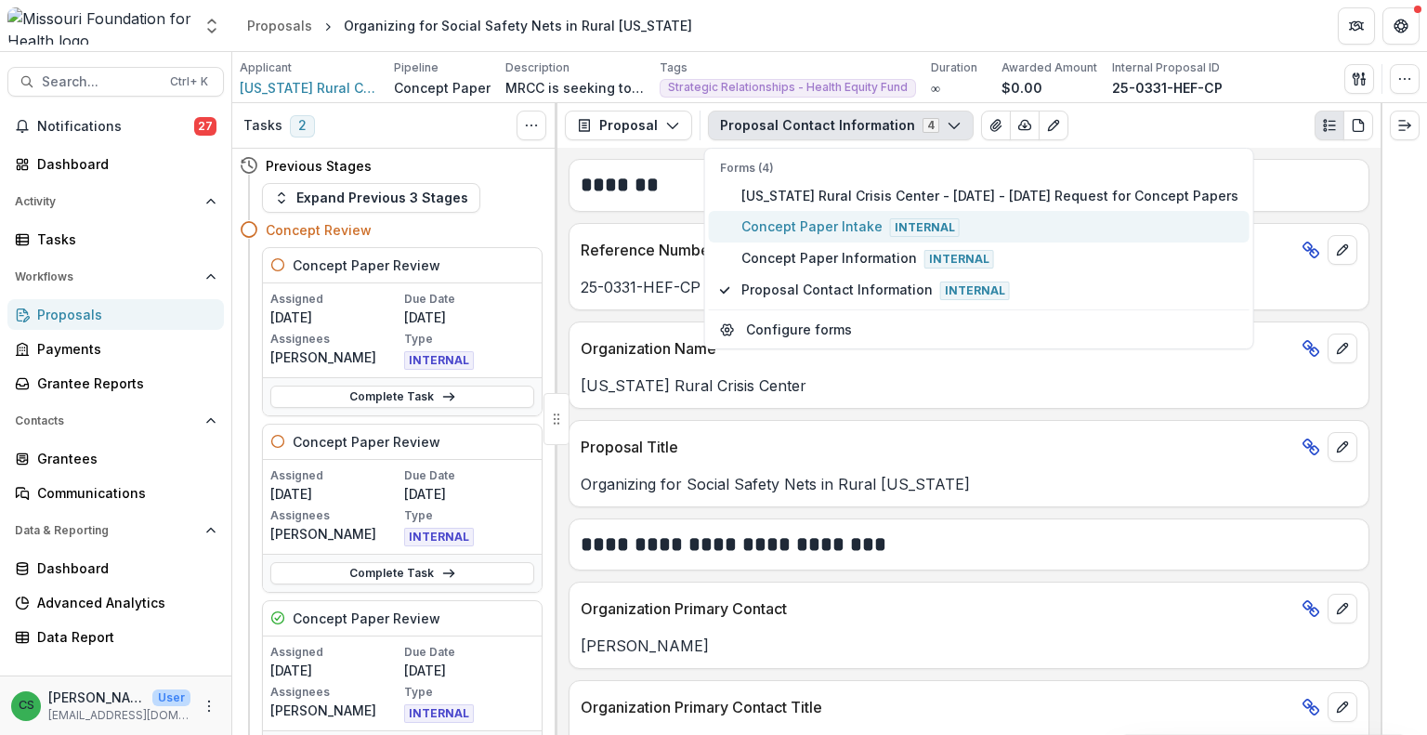
click at [821, 219] on span "Concept Paper Intake Internal" at bounding box center [989, 226] width 497 height 20
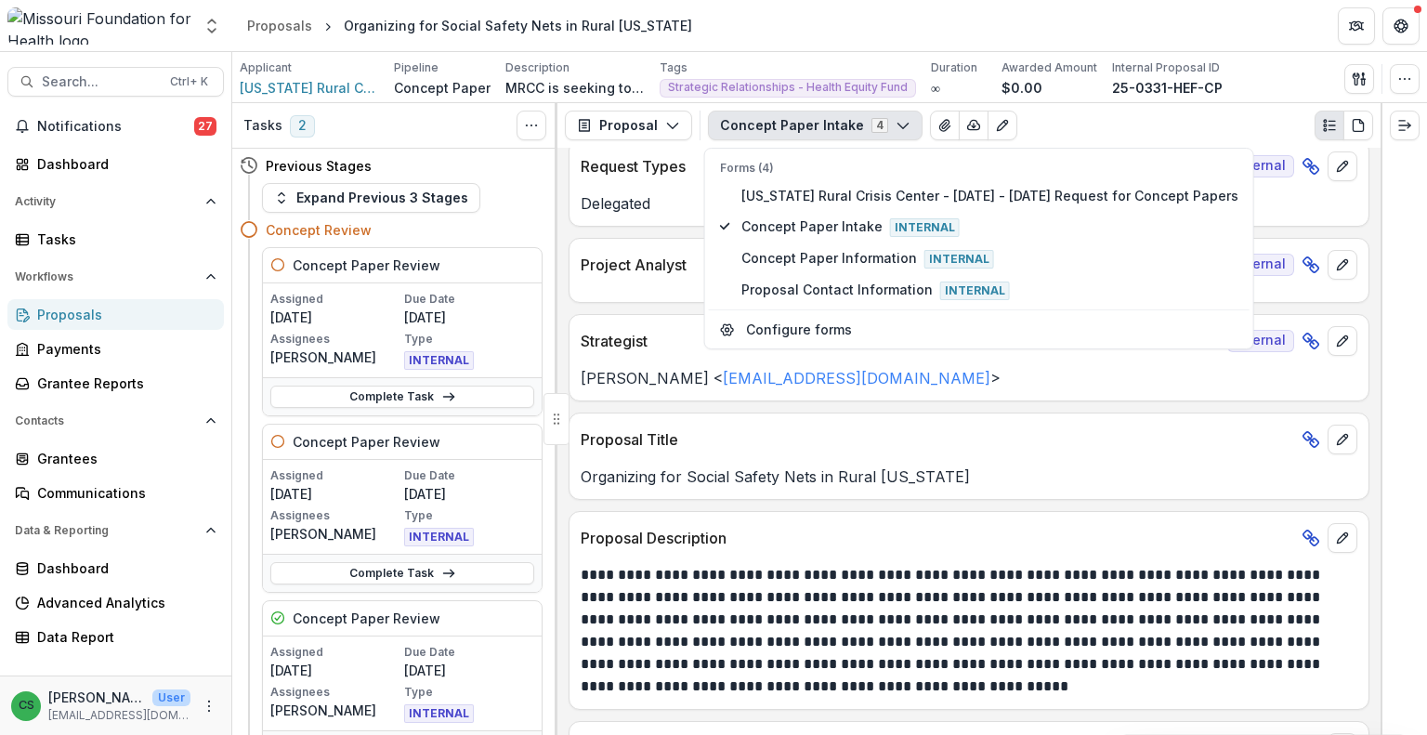
scroll to position [465, 0]
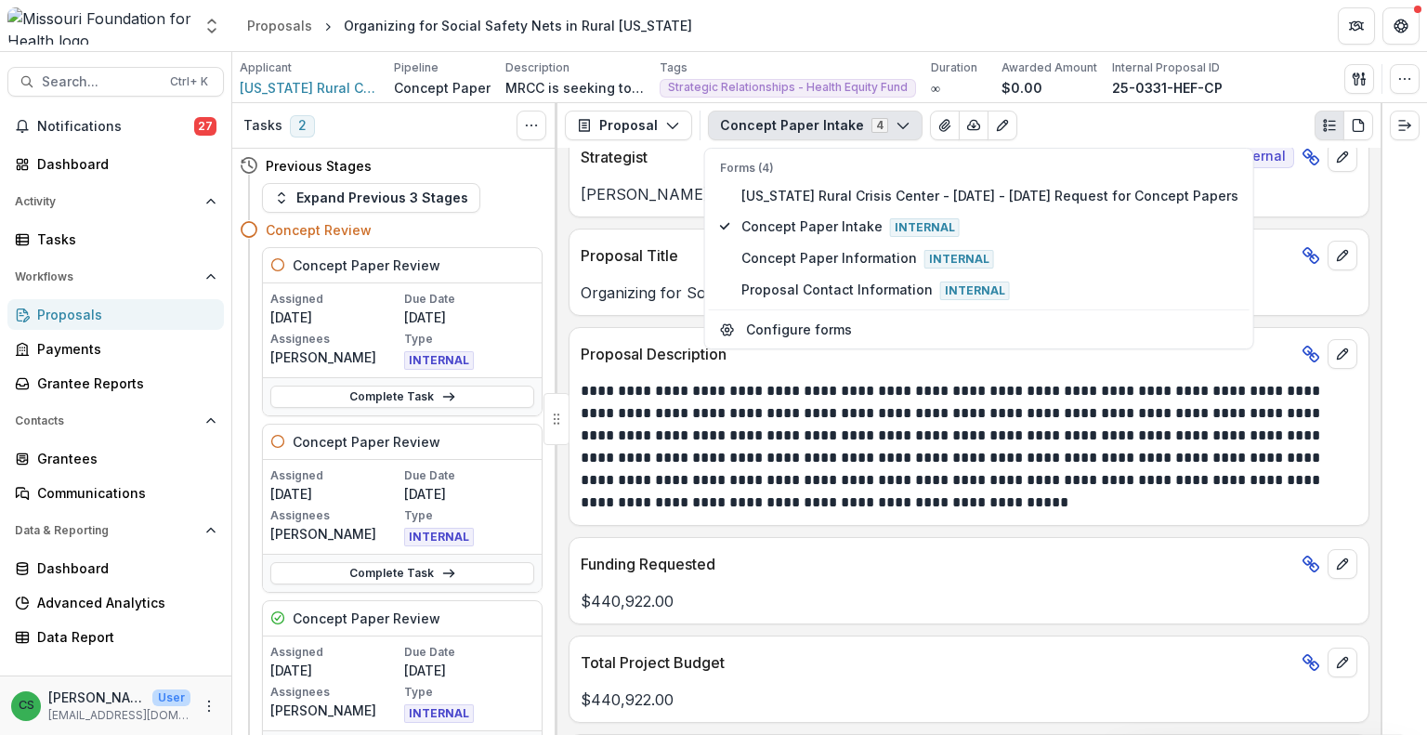
click at [920, 453] on p "**********" at bounding box center [967, 447] width 772 height 134
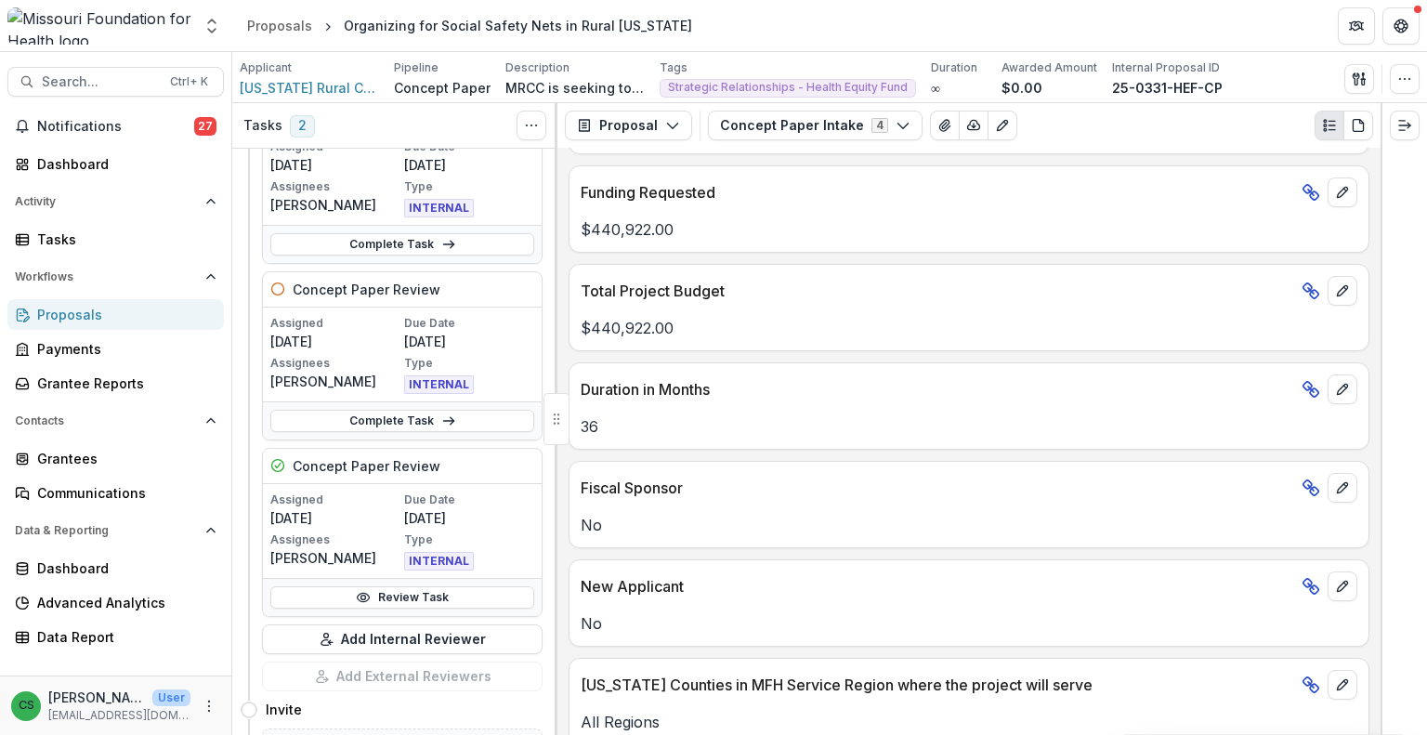
scroll to position [186, 0]
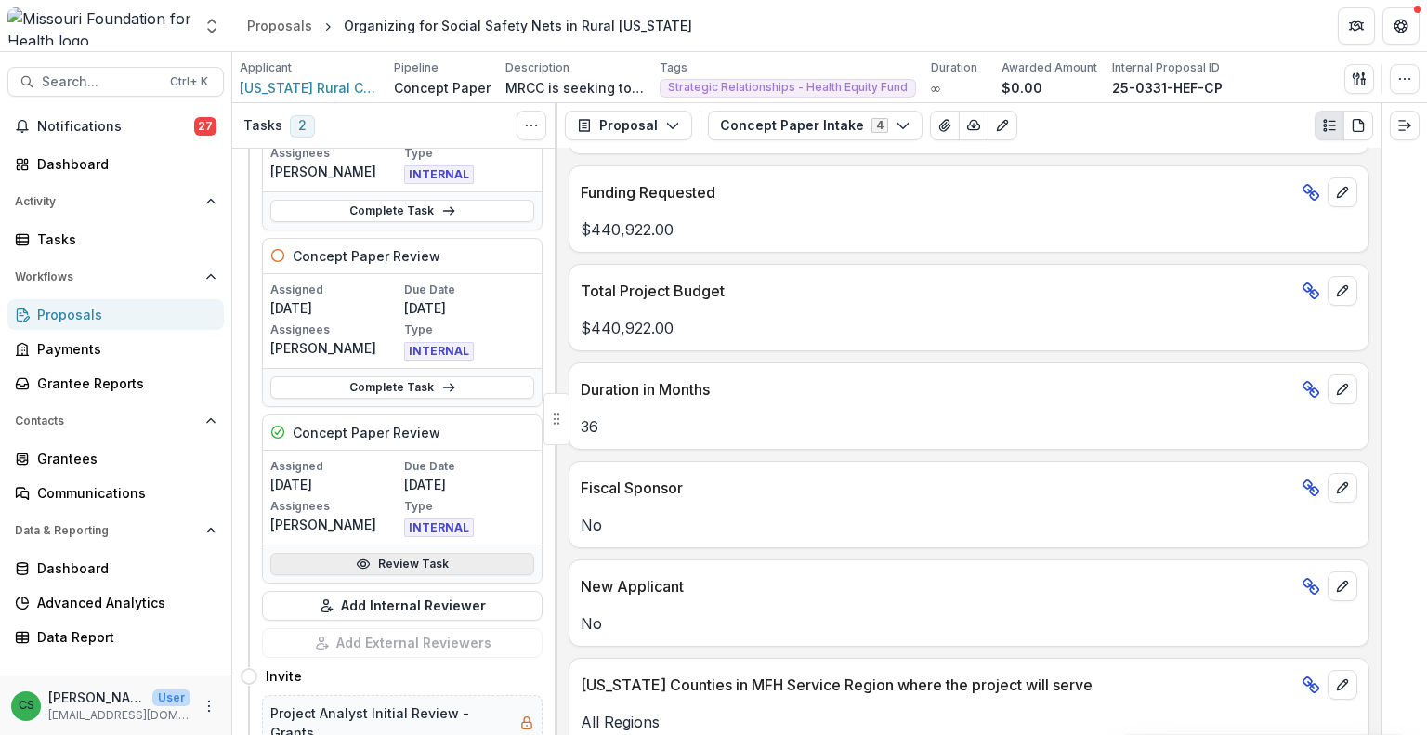
click at [431, 568] on link "Review Task" at bounding box center [402, 564] width 264 height 22
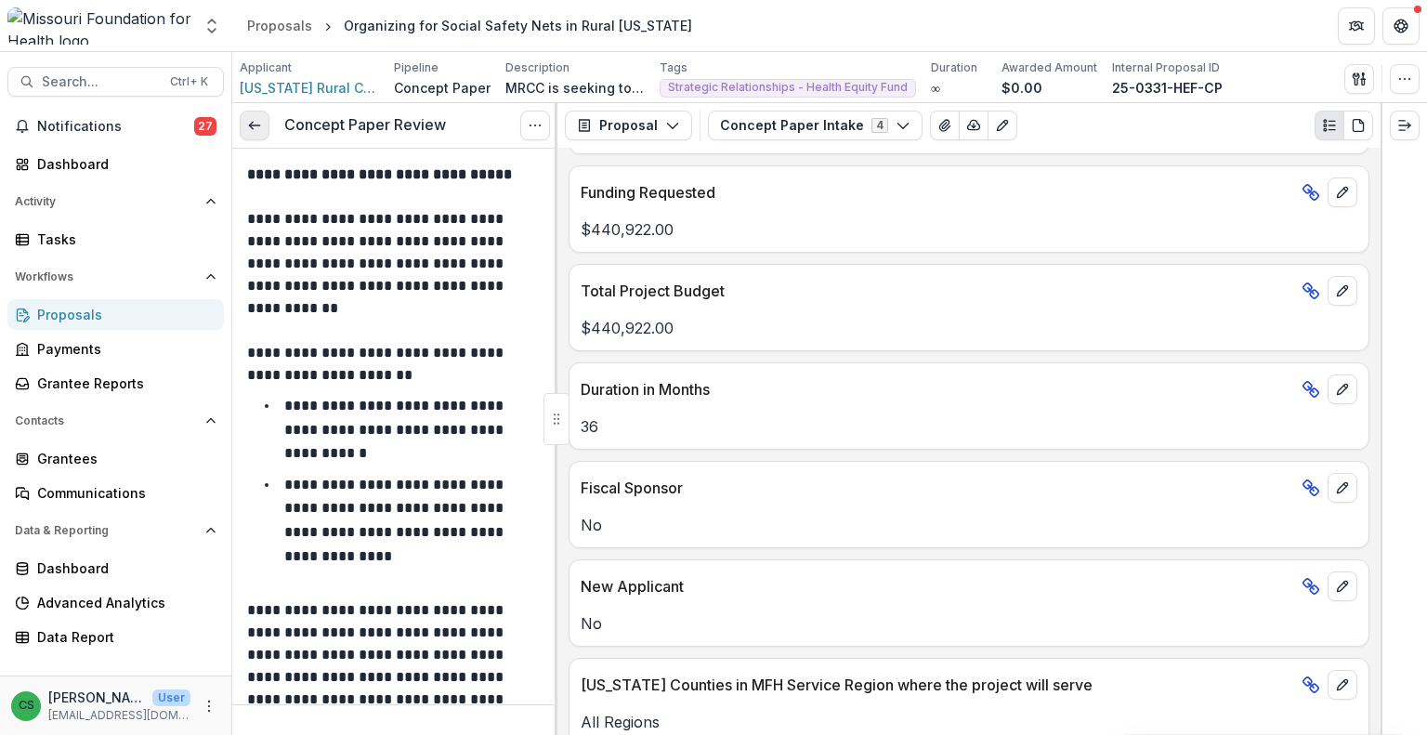
click at [265, 124] on link at bounding box center [255, 126] width 30 height 30
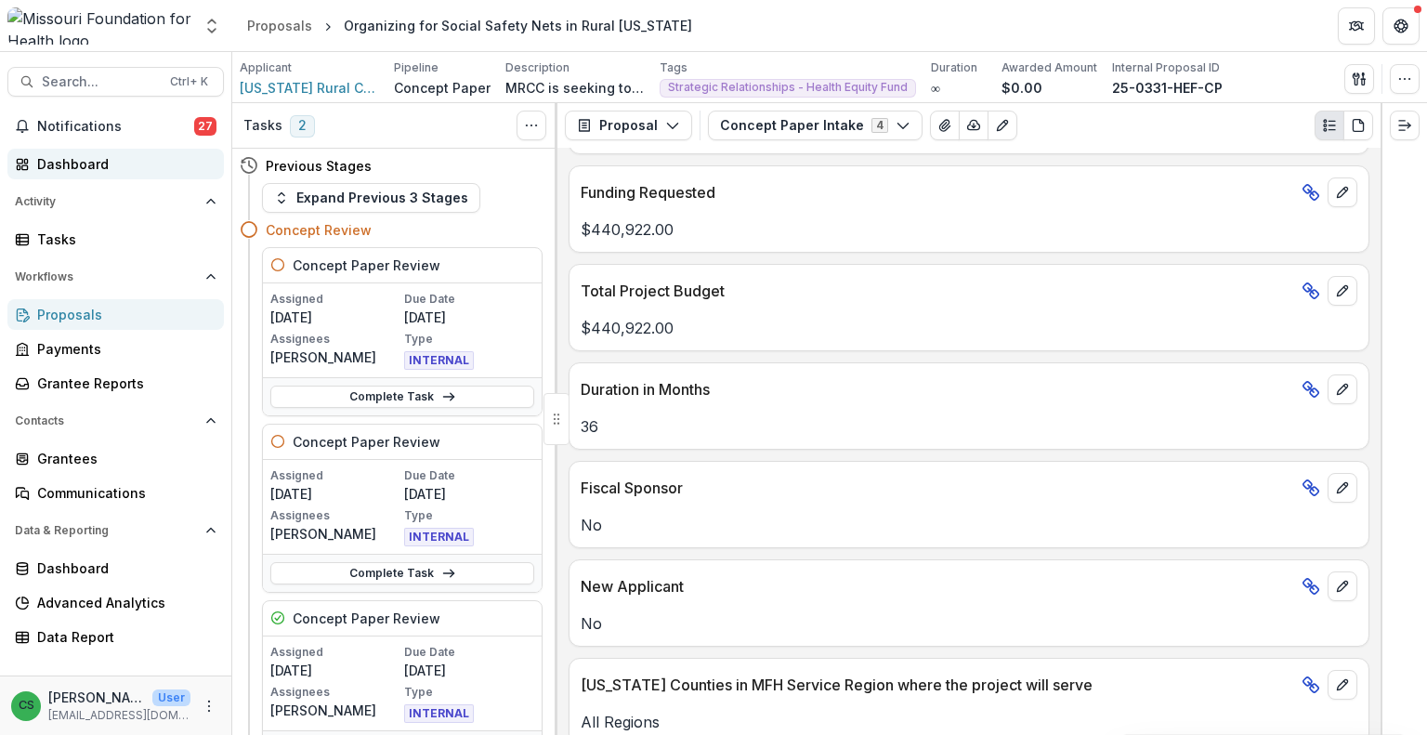
click at [126, 157] on div "Dashboard" at bounding box center [123, 164] width 172 height 20
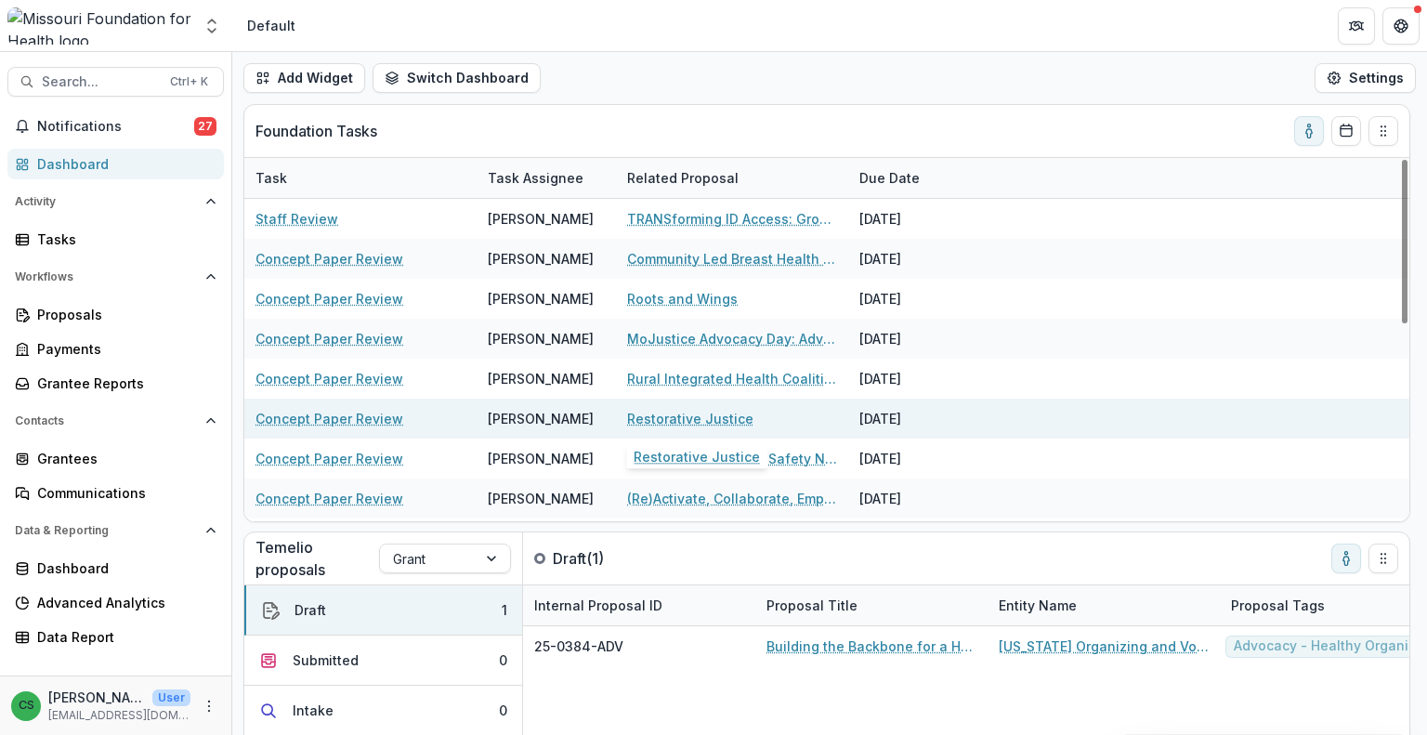
click at [679, 419] on link "Restorative Justice" at bounding box center [690, 419] width 126 height 20
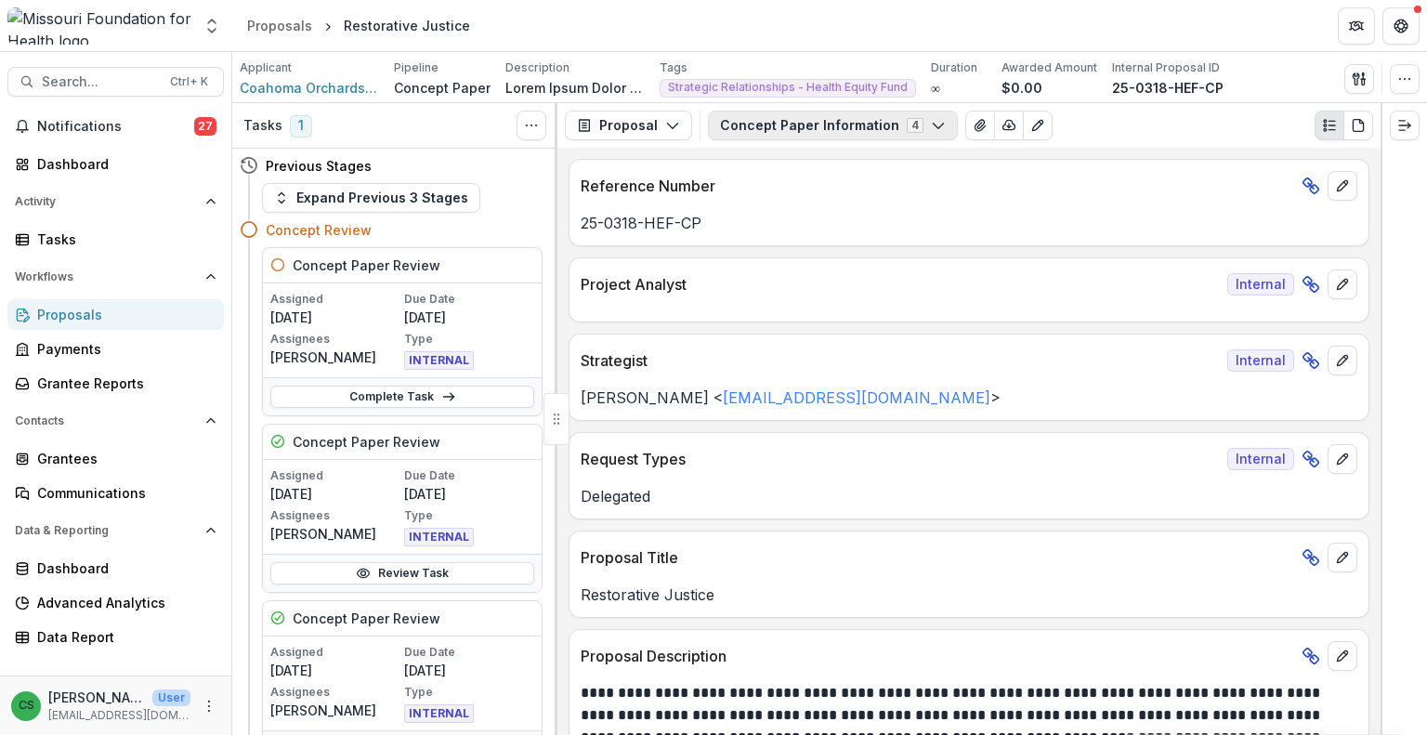
click at [743, 133] on button "Concept Paper Information 4" at bounding box center [833, 126] width 250 height 30
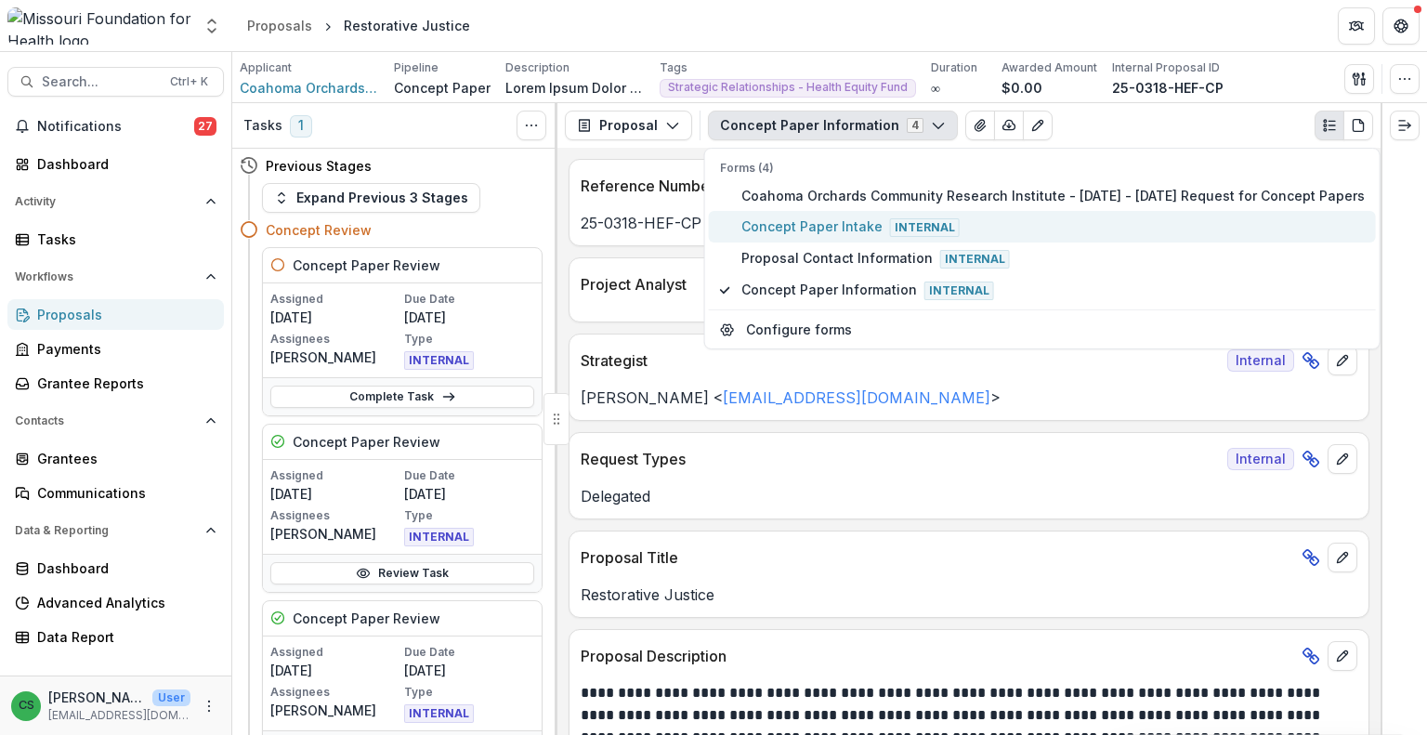
click at [765, 226] on span "Concept Paper Intake Internal" at bounding box center [1052, 226] width 623 height 20
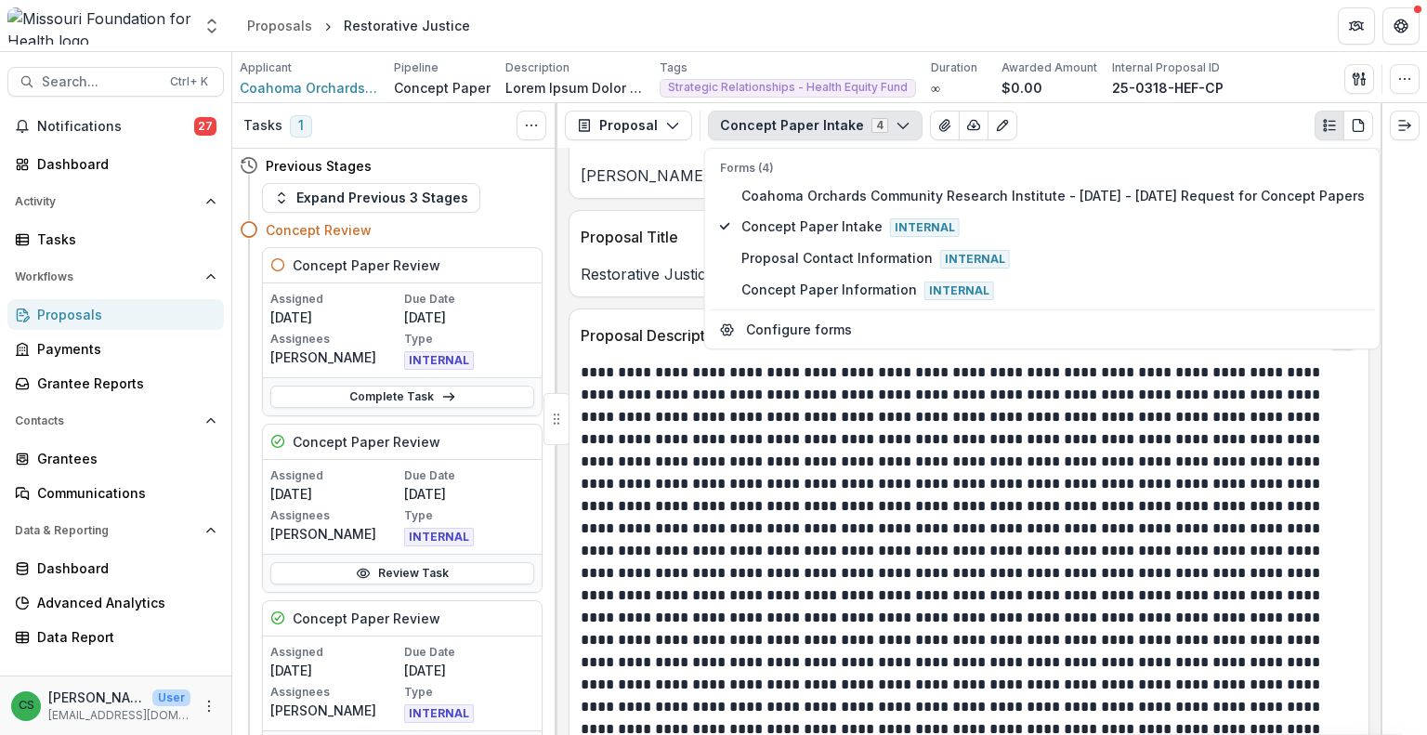
scroll to position [372, 0]
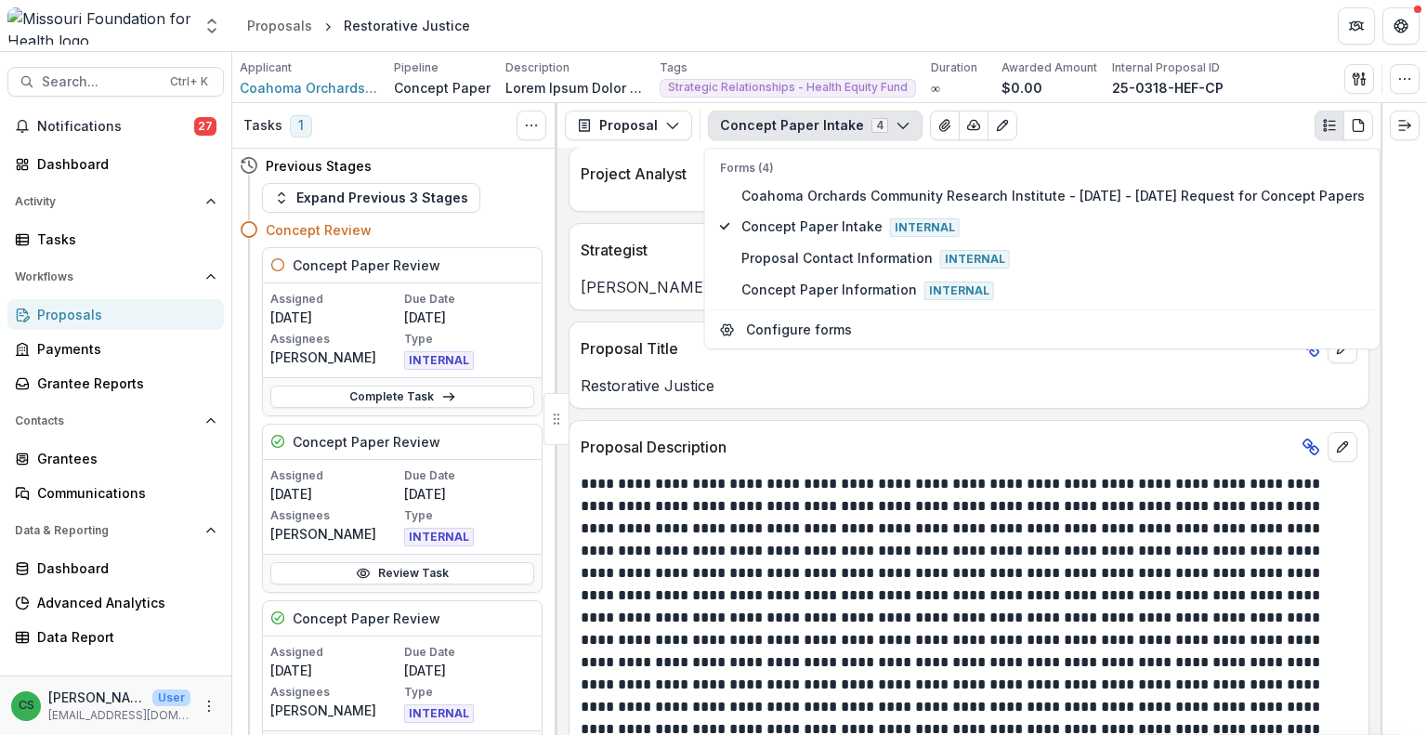
click at [993, 507] on p at bounding box center [967, 673] width 772 height 401
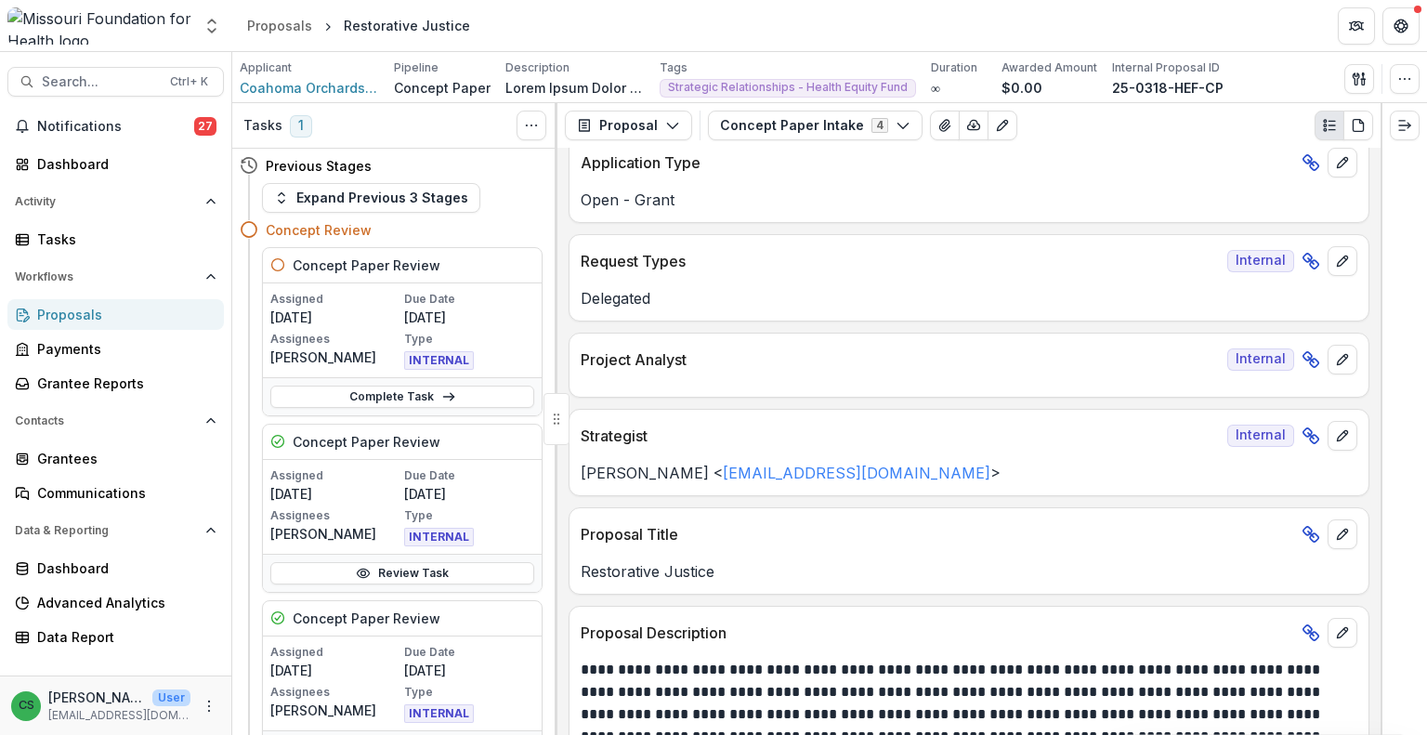
scroll to position [0, 0]
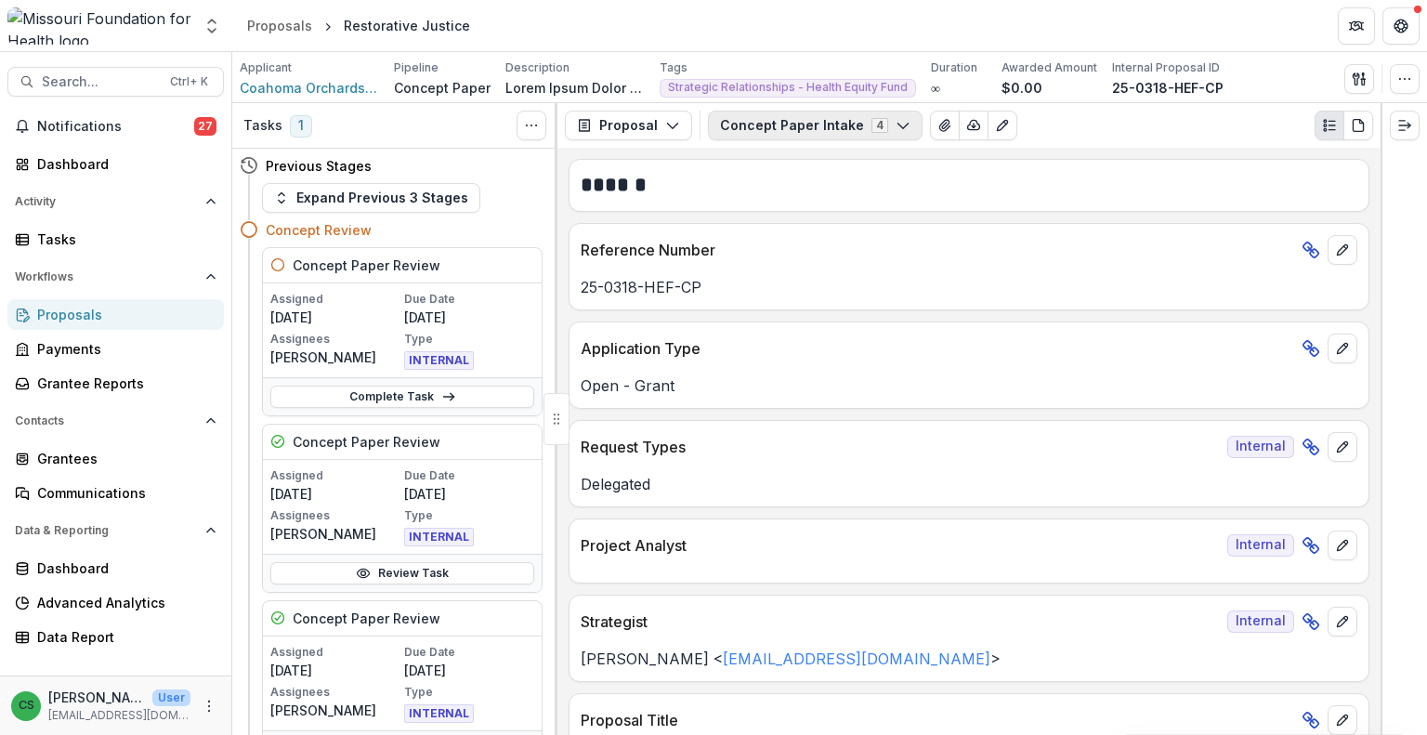
click at [793, 111] on button "Concept Paper Intake 4" at bounding box center [815, 126] width 215 height 30
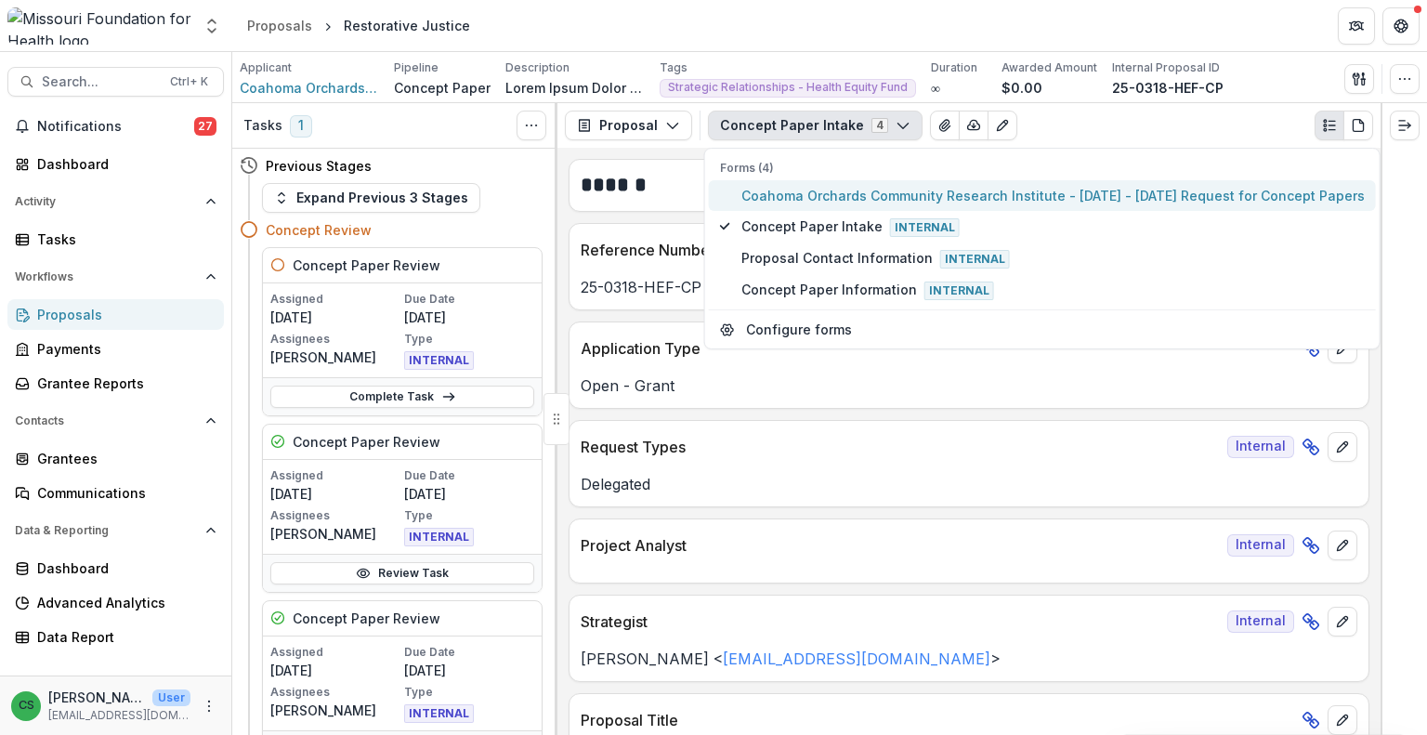
click at [829, 203] on span "Coahoma Orchards Community Research Institute - [DATE] - [DATE] Request for Con…" at bounding box center [1052, 196] width 623 height 20
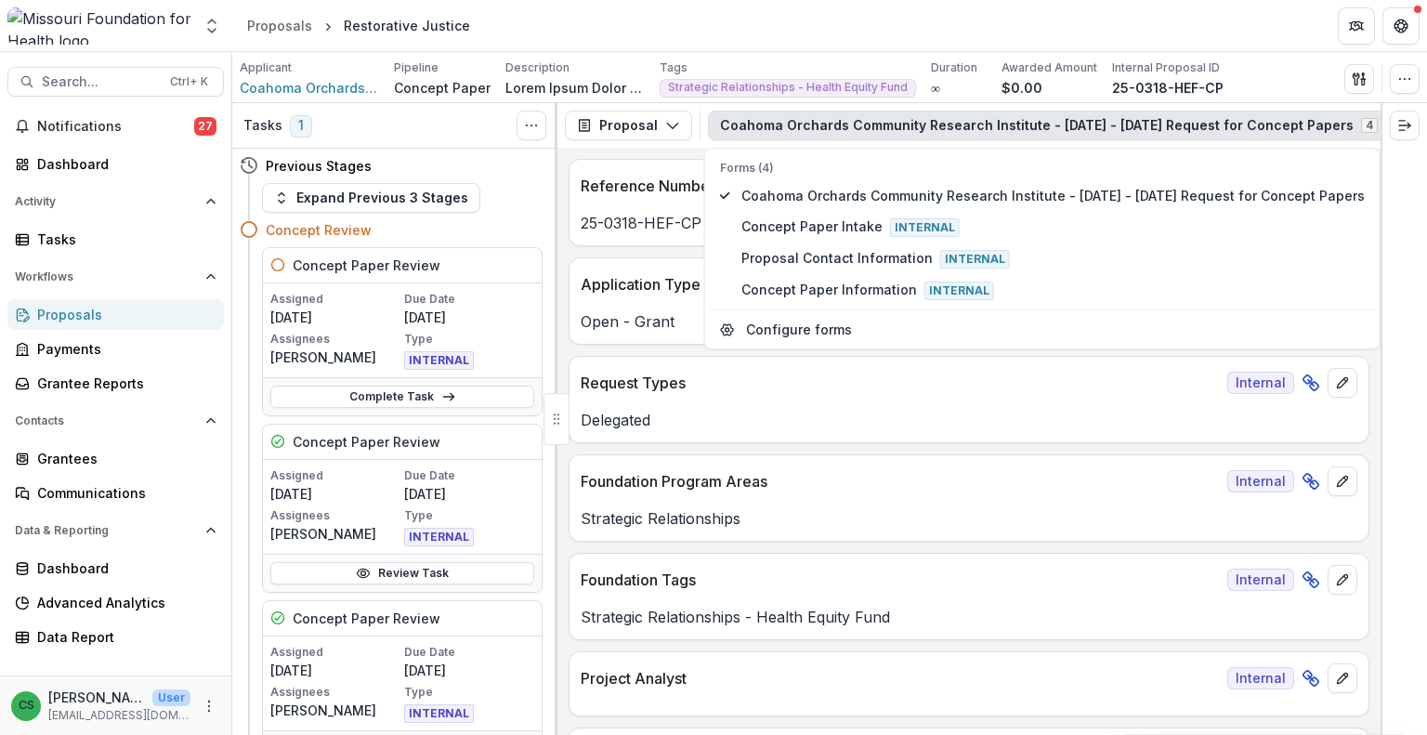
click at [982, 504] on div "Strategic Relationships" at bounding box center [969, 512] width 799 height 33
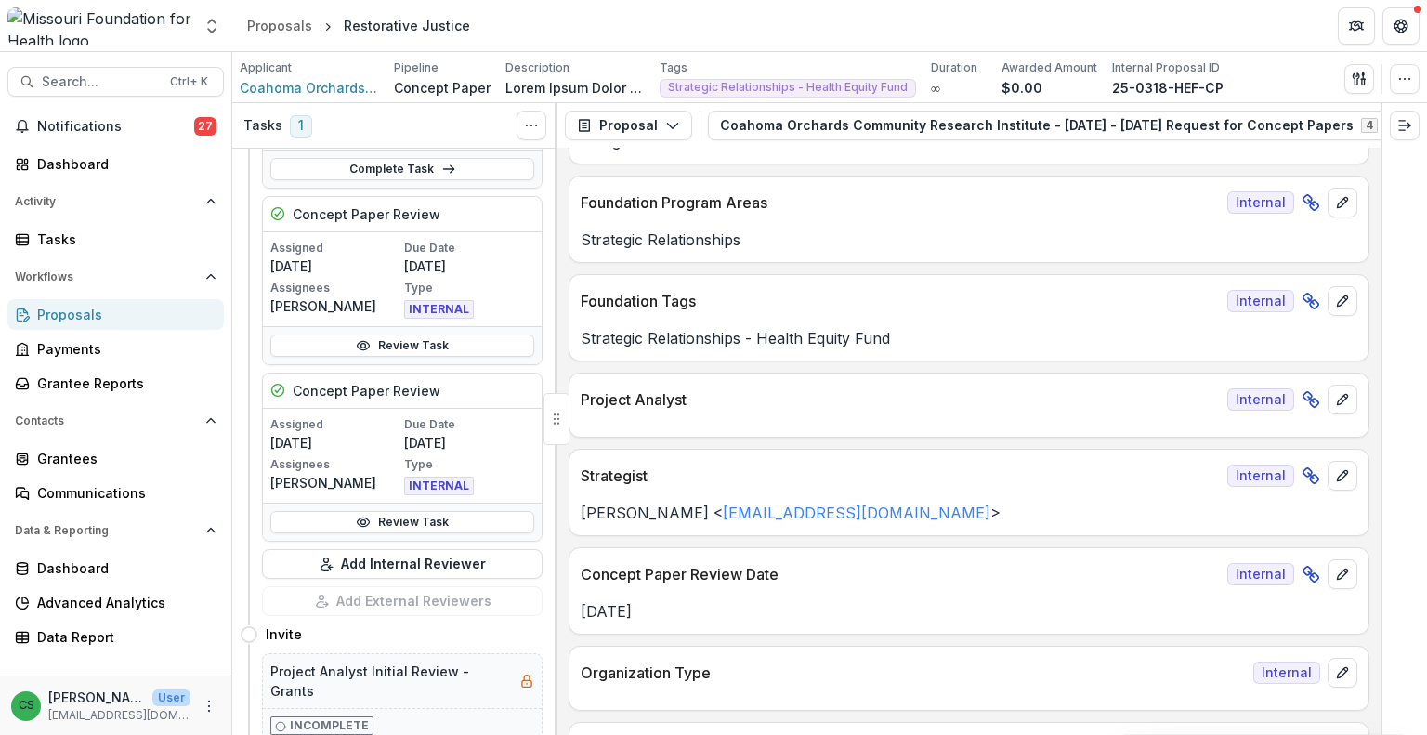
scroll to position [93, 0]
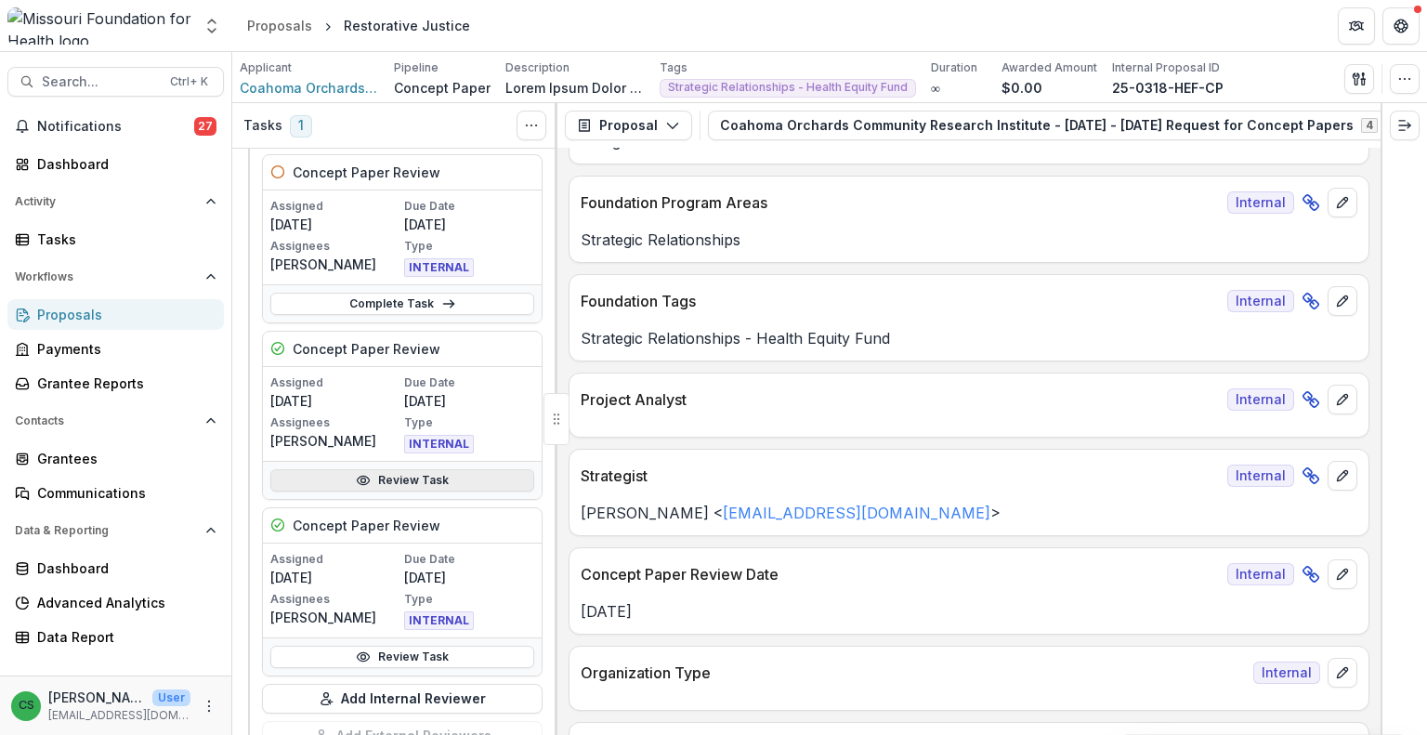
click at [405, 473] on link "Review Task" at bounding box center [402, 480] width 264 height 22
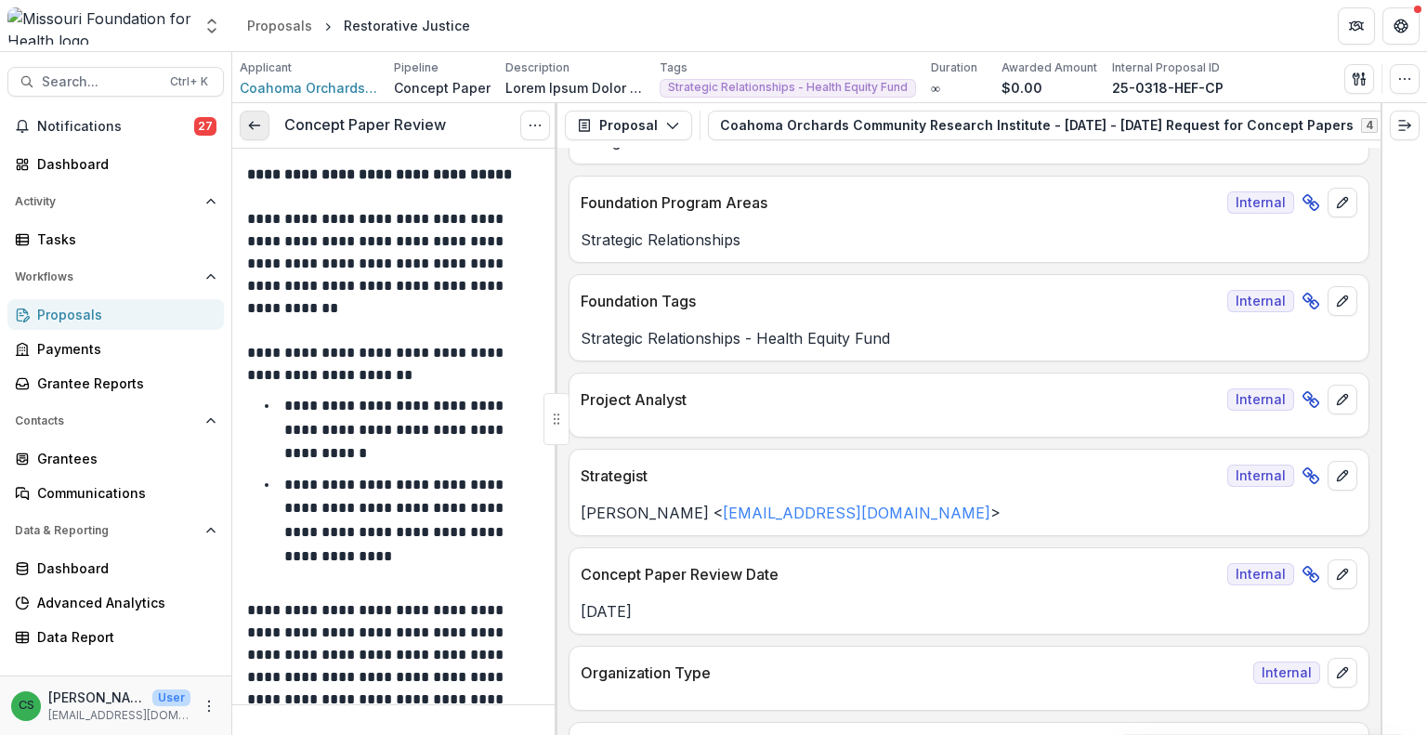
click at [267, 135] on link at bounding box center [255, 126] width 30 height 30
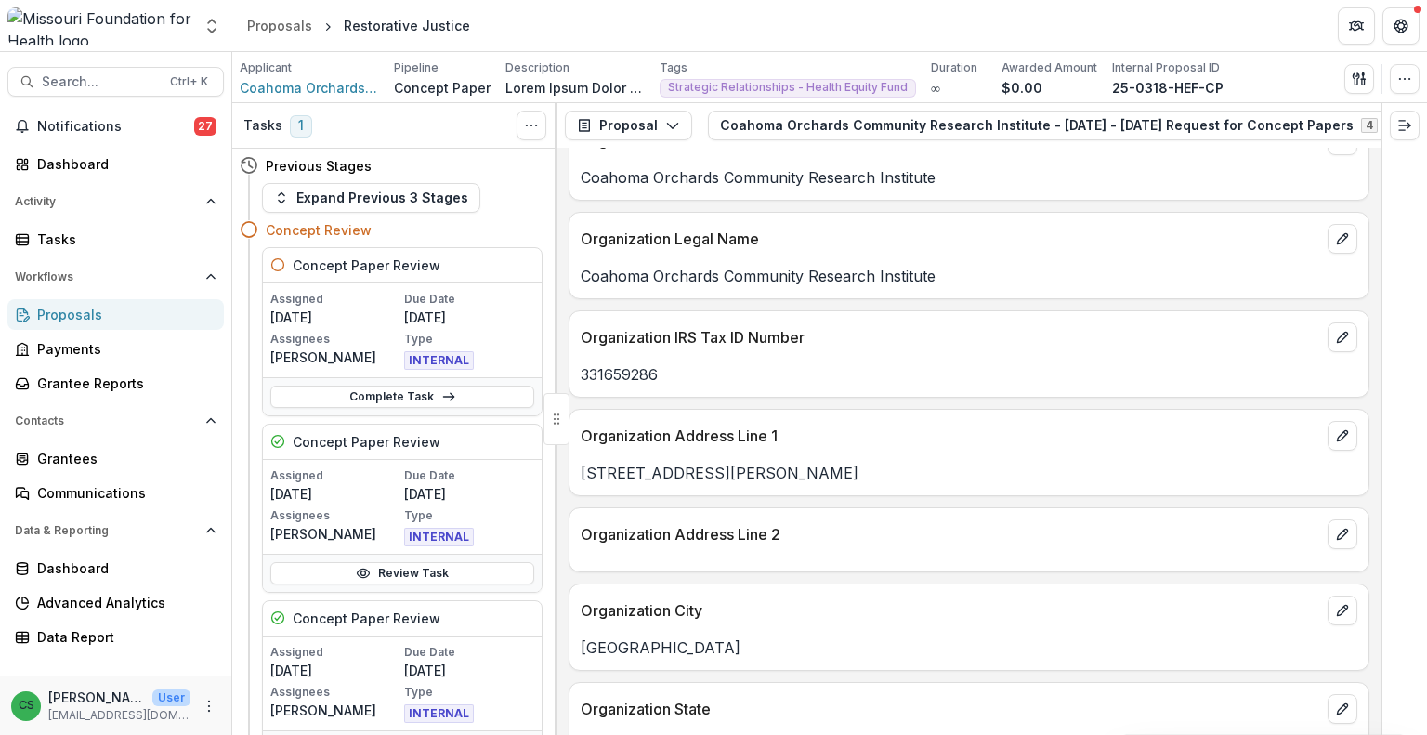
scroll to position [1022, 0]
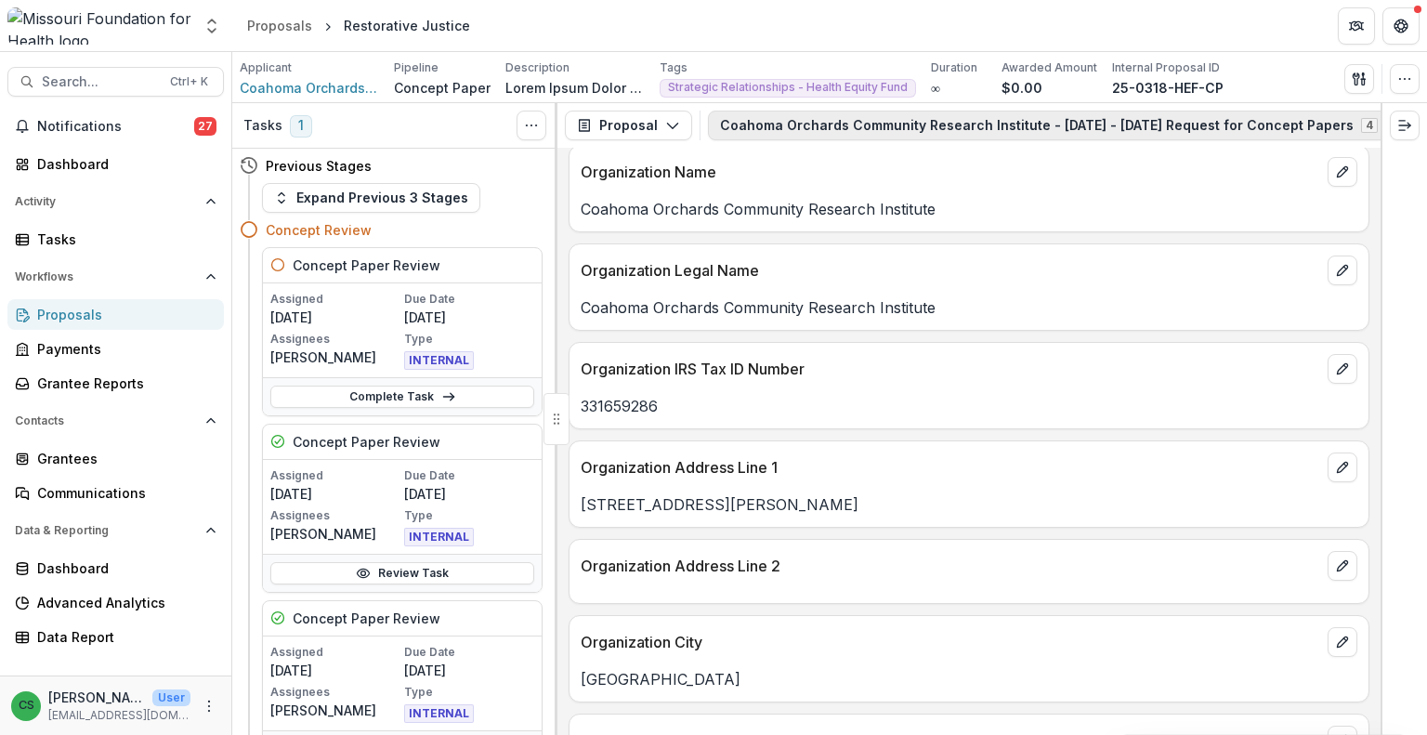
click at [789, 137] on button "Coahoma Orchards Community Research Institute - [DATE] - [DATE] Request for Con…" at bounding box center [1060, 126] width 704 height 30
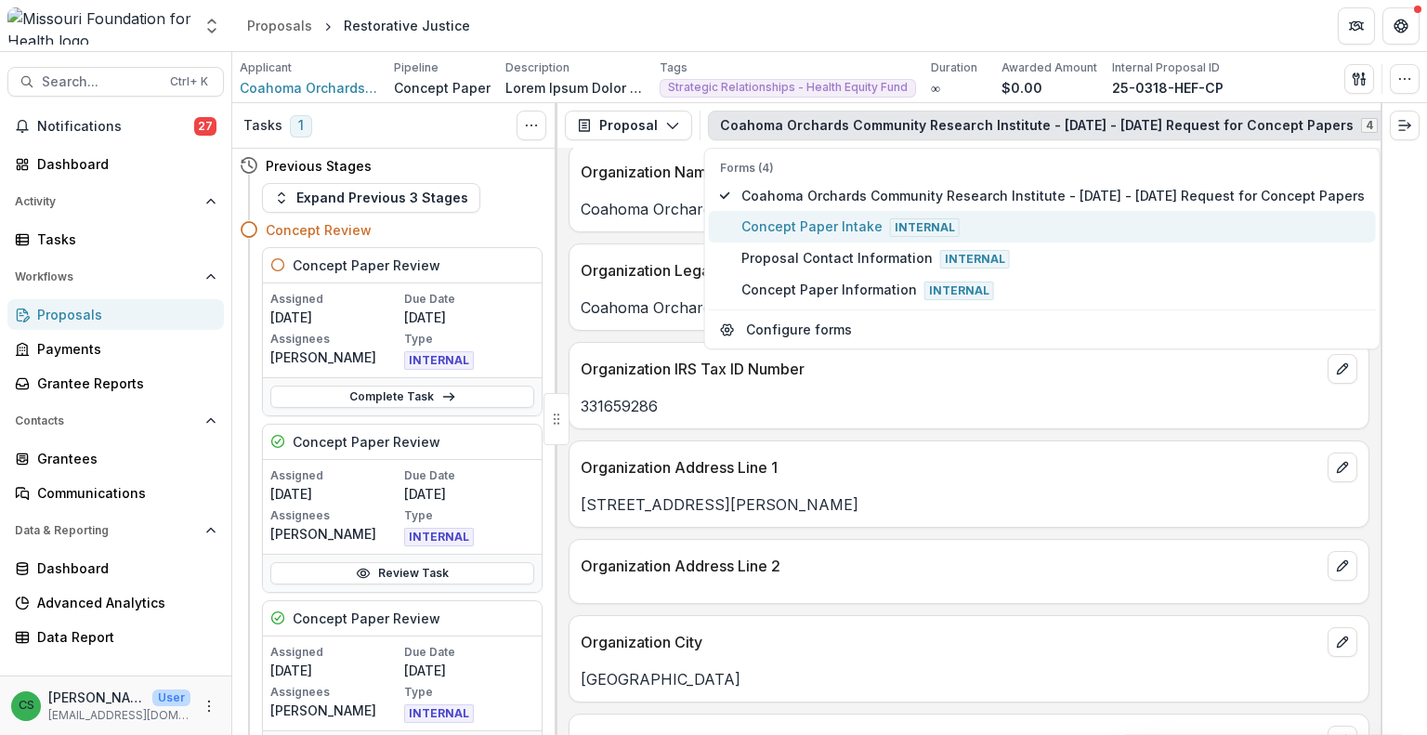
click at [814, 216] on span "Concept Paper Intake Internal" at bounding box center [1052, 226] width 623 height 20
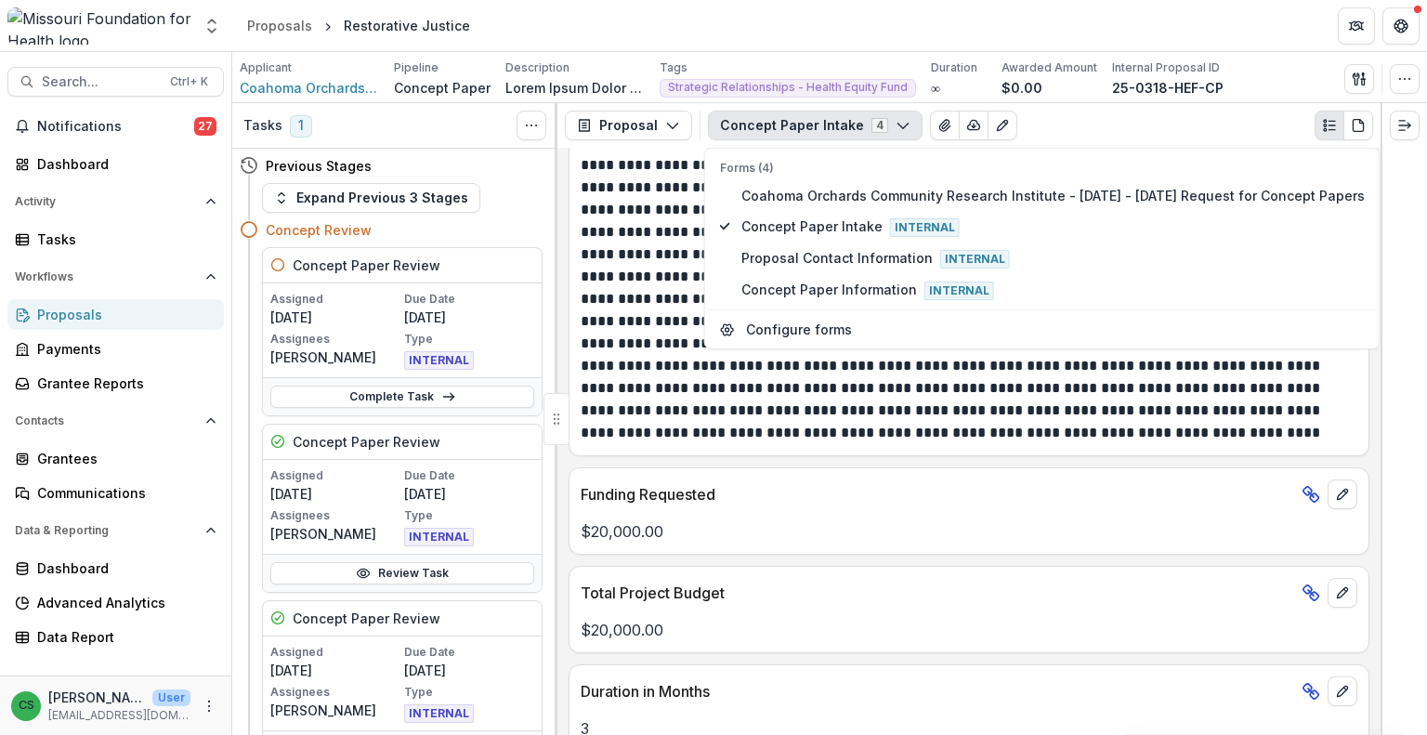
scroll to position [895, 0]
